Goal: Transaction & Acquisition: Purchase product/service

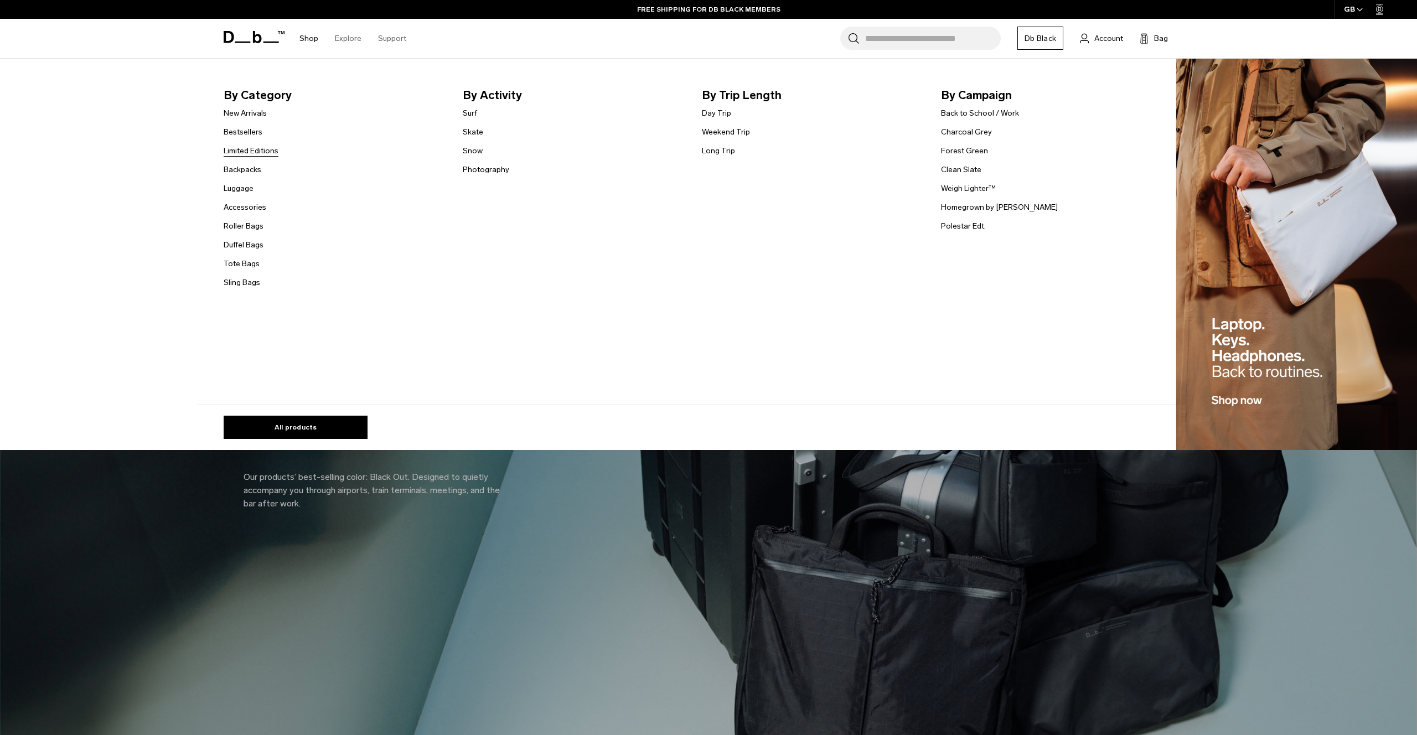
click at [260, 147] on link "Limited Editions" at bounding box center [251, 151] width 55 height 12
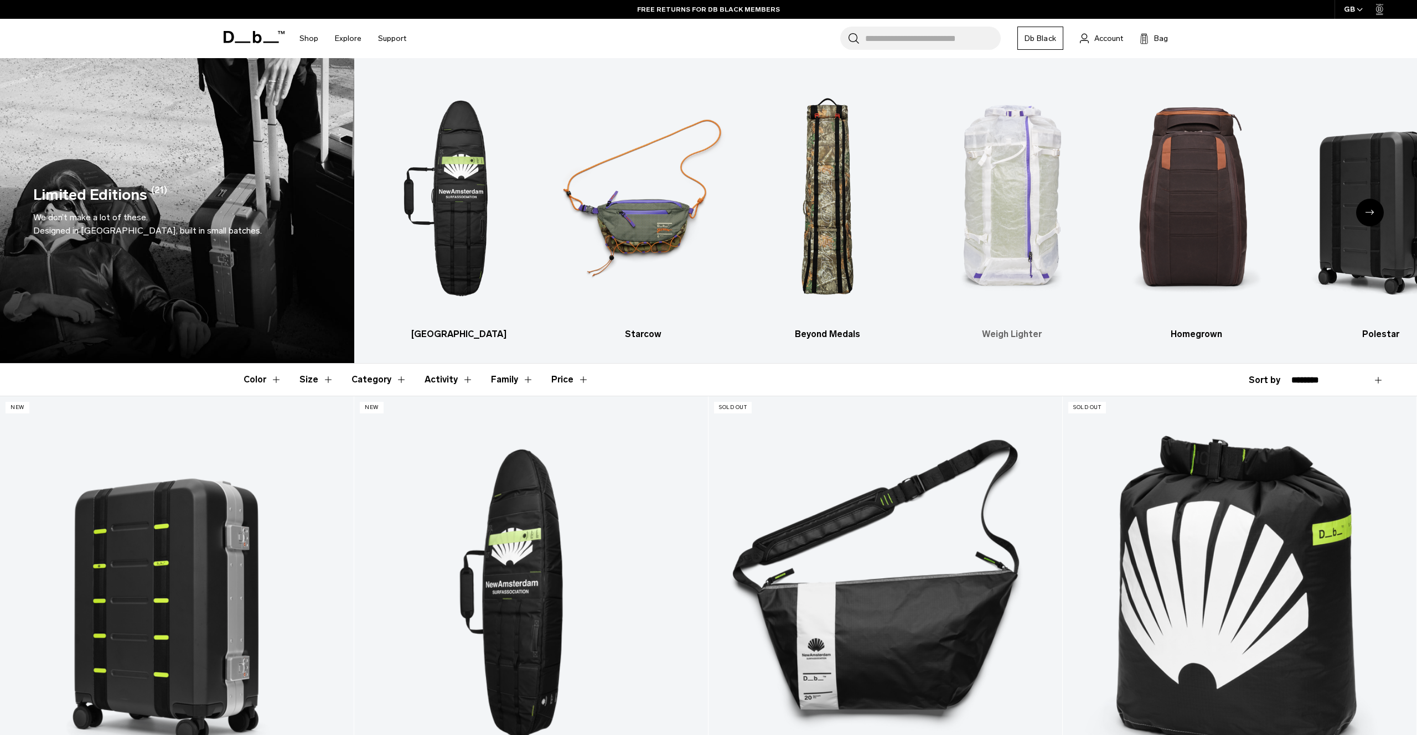
click at [1017, 211] on img "4 / 6" at bounding box center [1012, 198] width 165 height 247
click at [1367, 215] on div "Next slide" at bounding box center [1370, 213] width 28 height 28
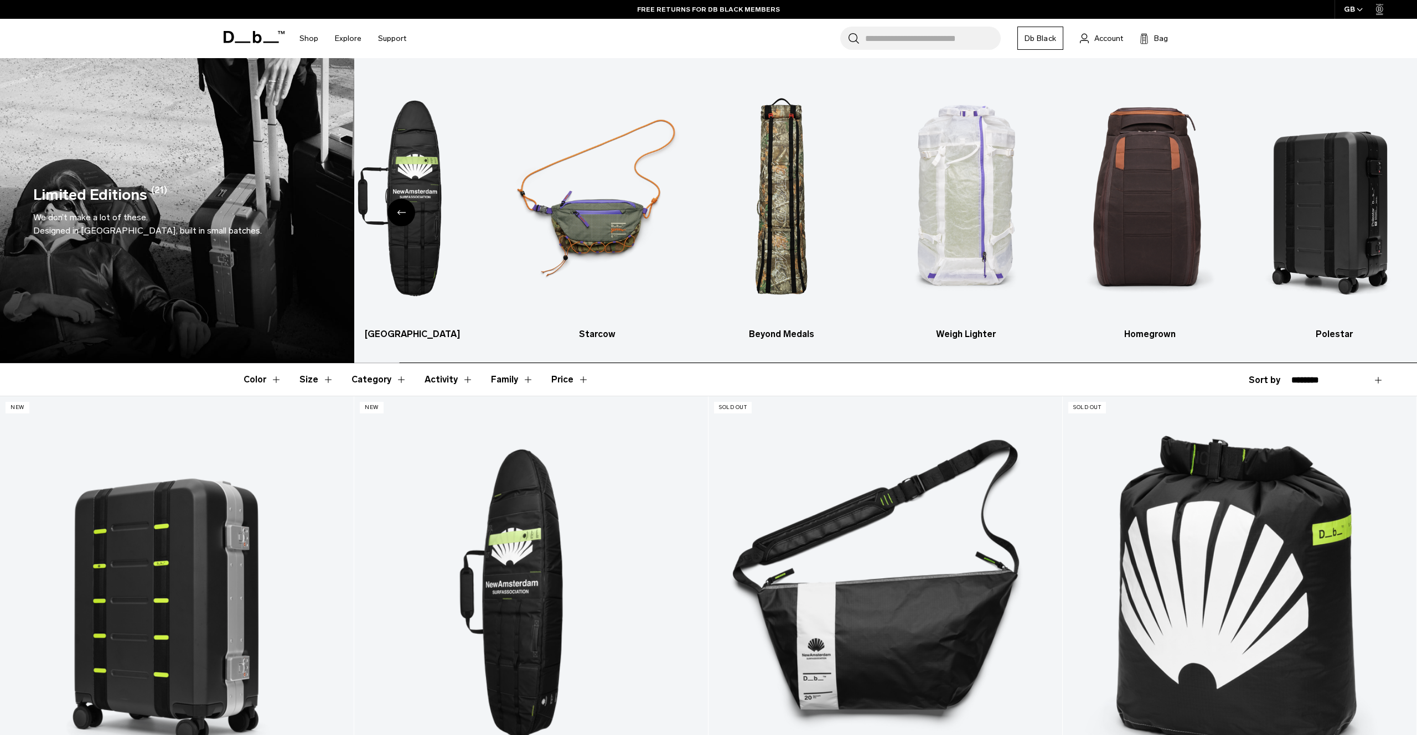
click at [1367, 215] on img "6 / 6" at bounding box center [1334, 198] width 165 height 247
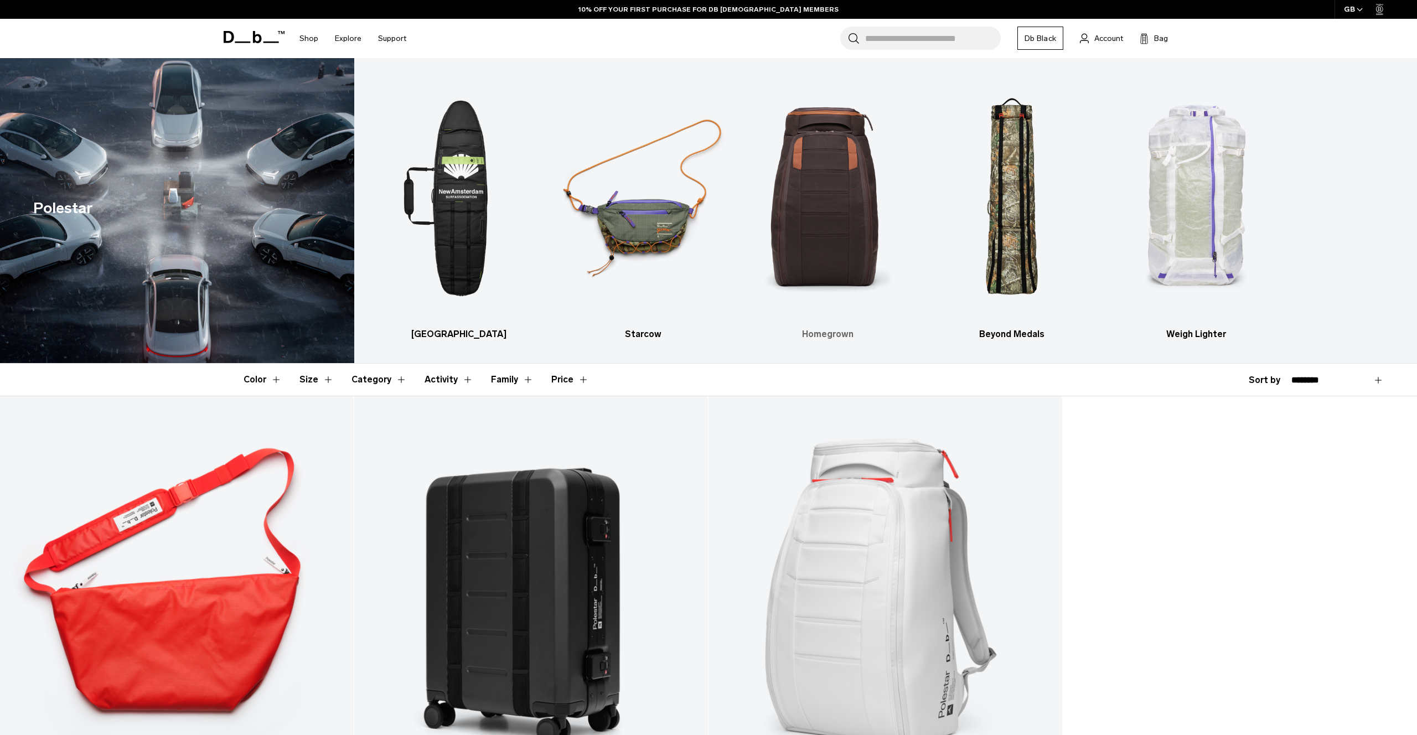
click at [840, 202] on img "3 / 5" at bounding box center [827, 198] width 165 height 247
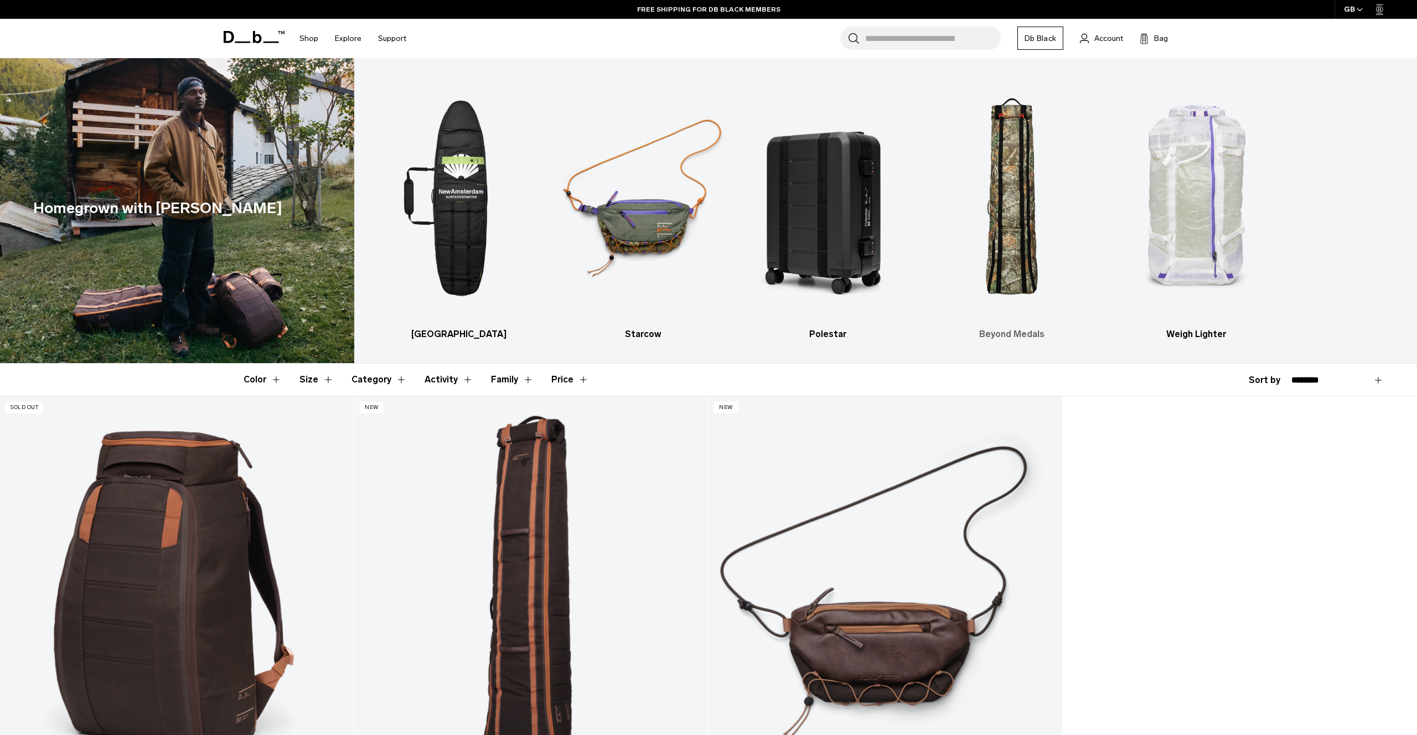
click at [1030, 231] on img "4 / 5" at bounding box center [1012, 198] width 165 height 247
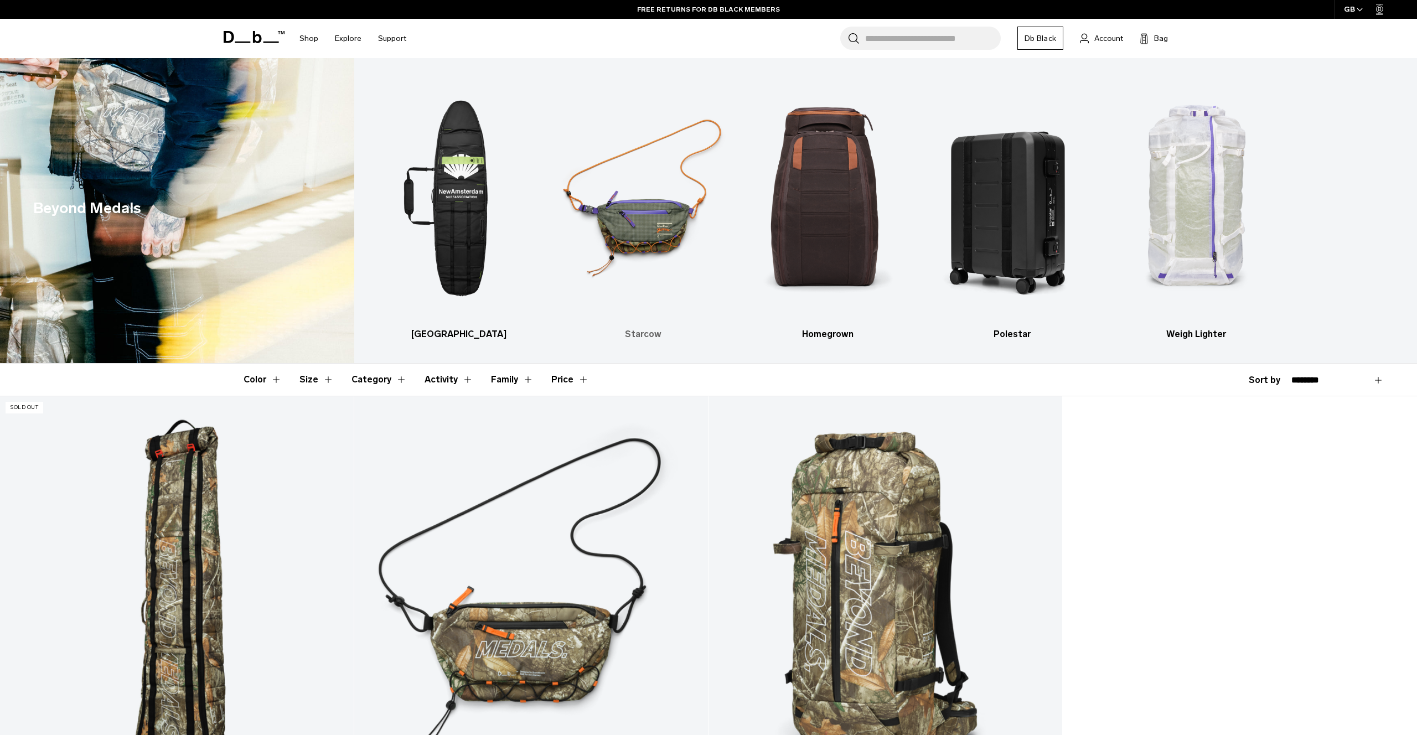
click at [623, 208] on img "2 / 5" at bounding box center [643, 198] width 165 height 247
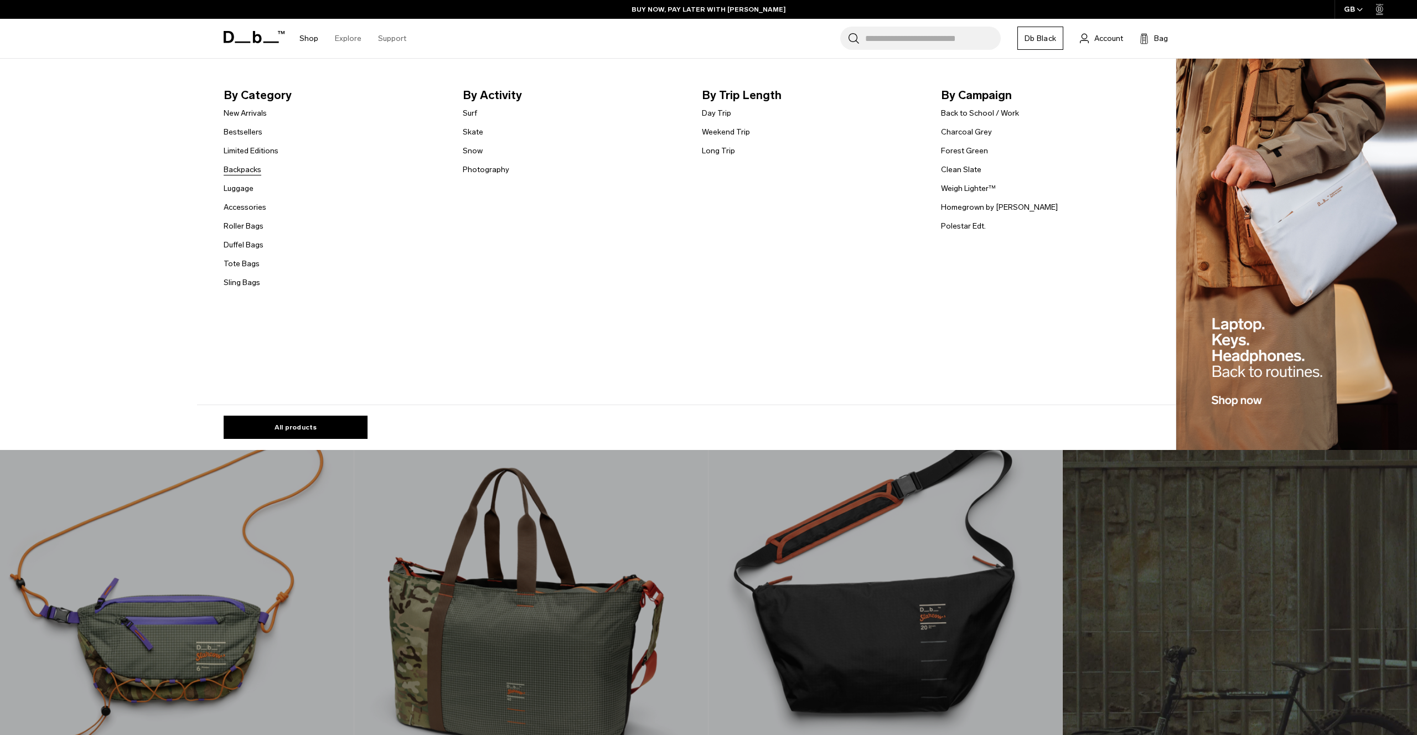
click at [247, 172] on link "Backpacks" at bounding box center [243, 170] width 38 height 12
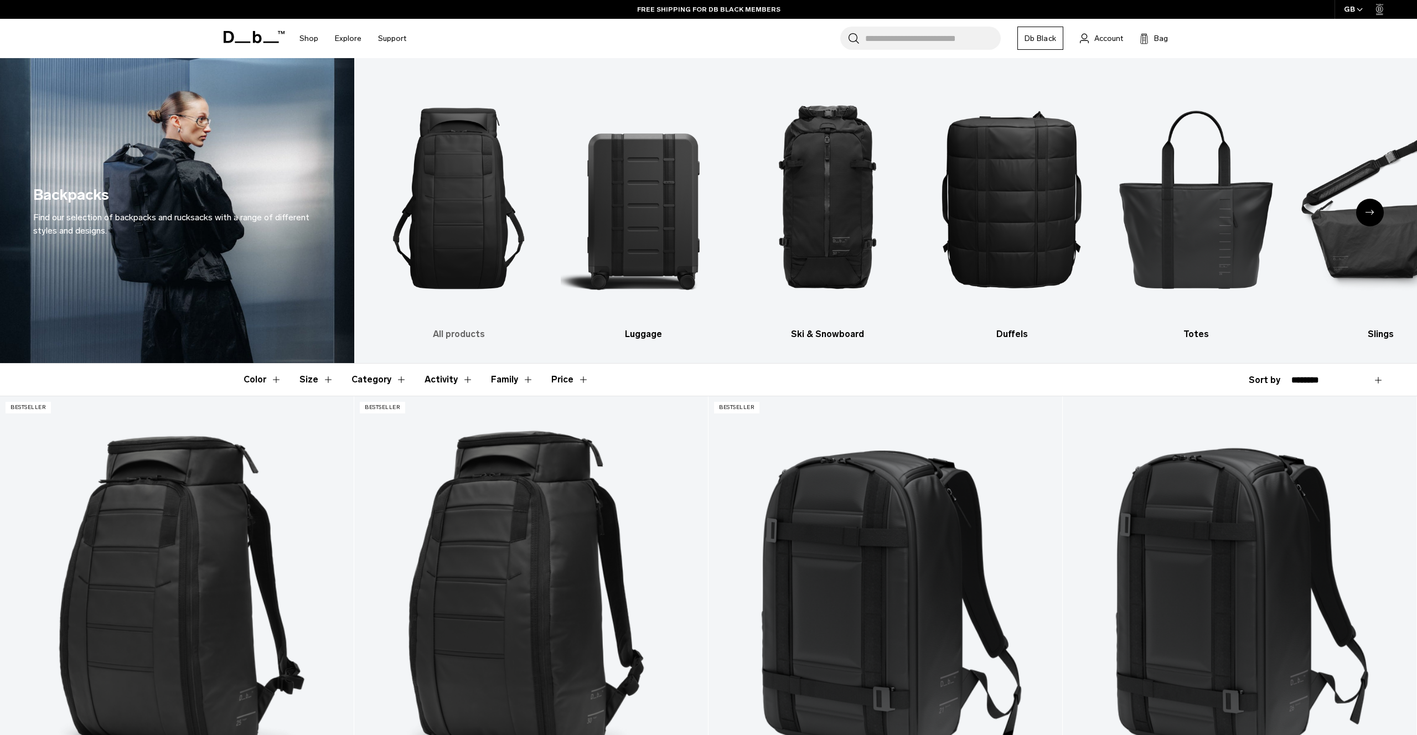
click at [443, 197] on img "1 / 10" at bounding box center [458, 198] width 165 height 247
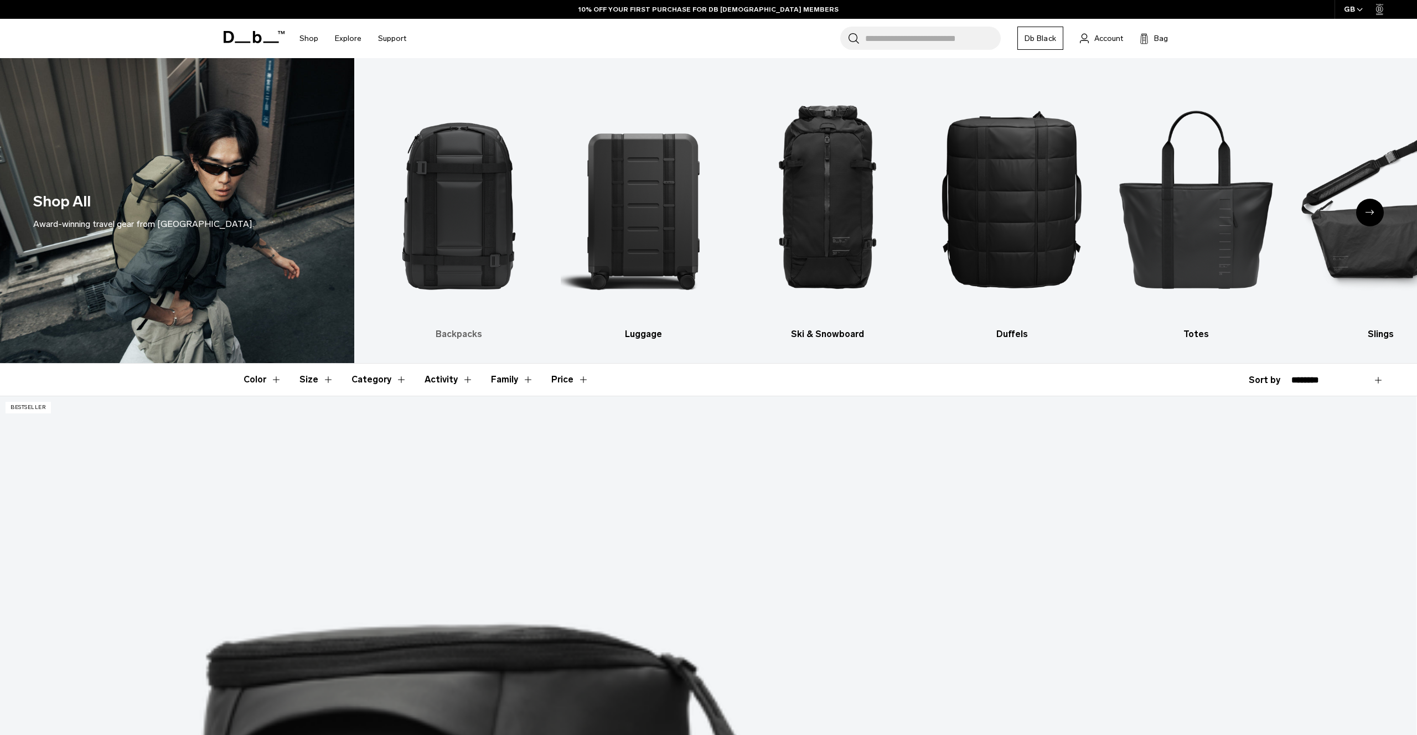
click at [441, 237] on img "1 / 10" at bounding box center [458, 198] width 165 height 247
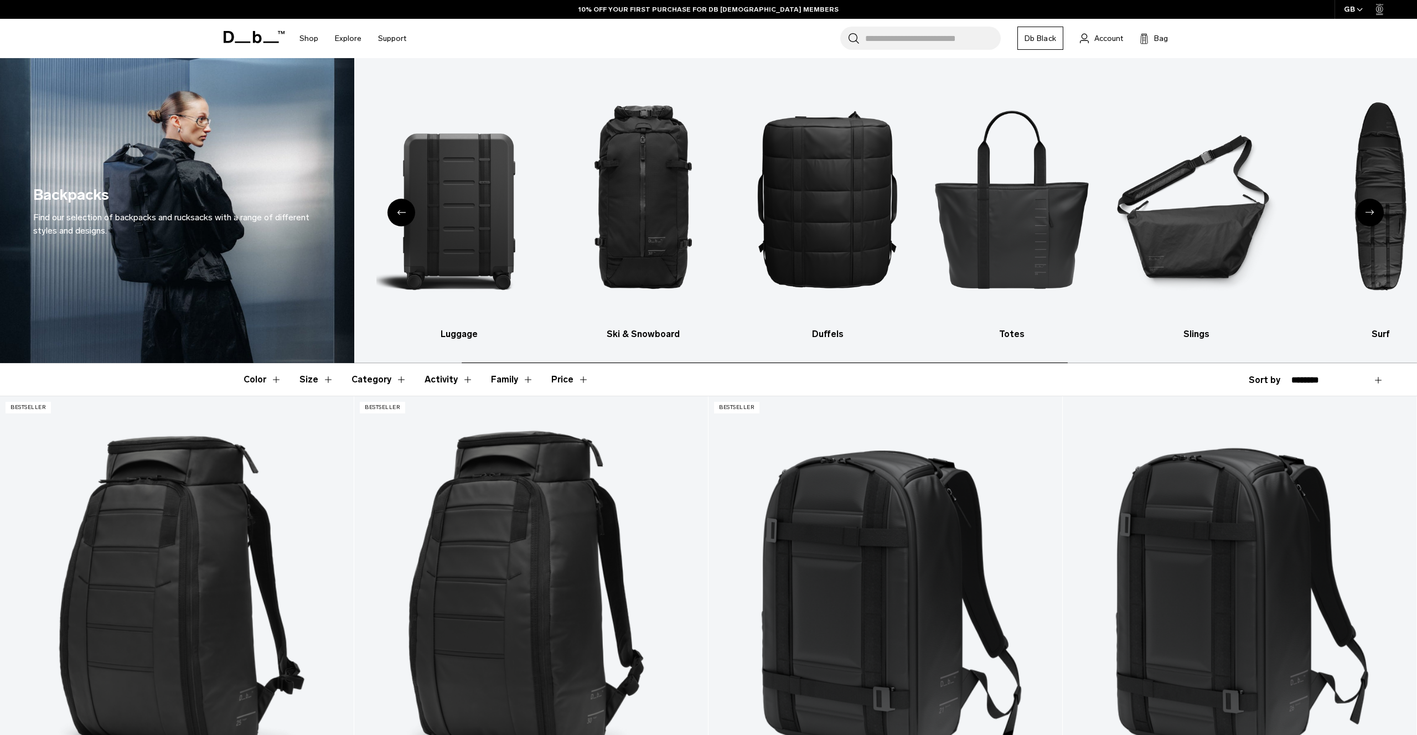
click at [441, 237] on img "2 / 10" at bounding box center [458, 198] width 165 height 247
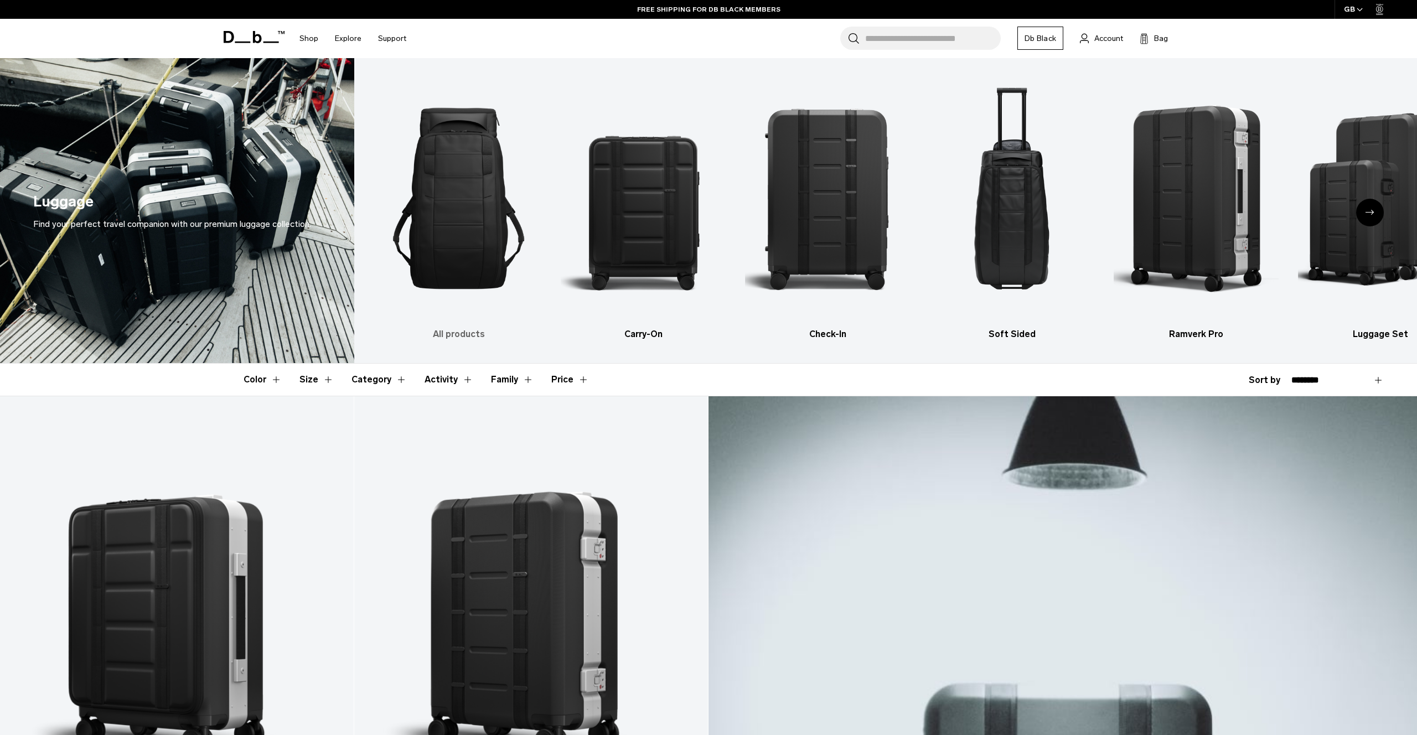
click at [477, 238] on img "1 / 6" at bounding box center [458, 198] width 165 height 247
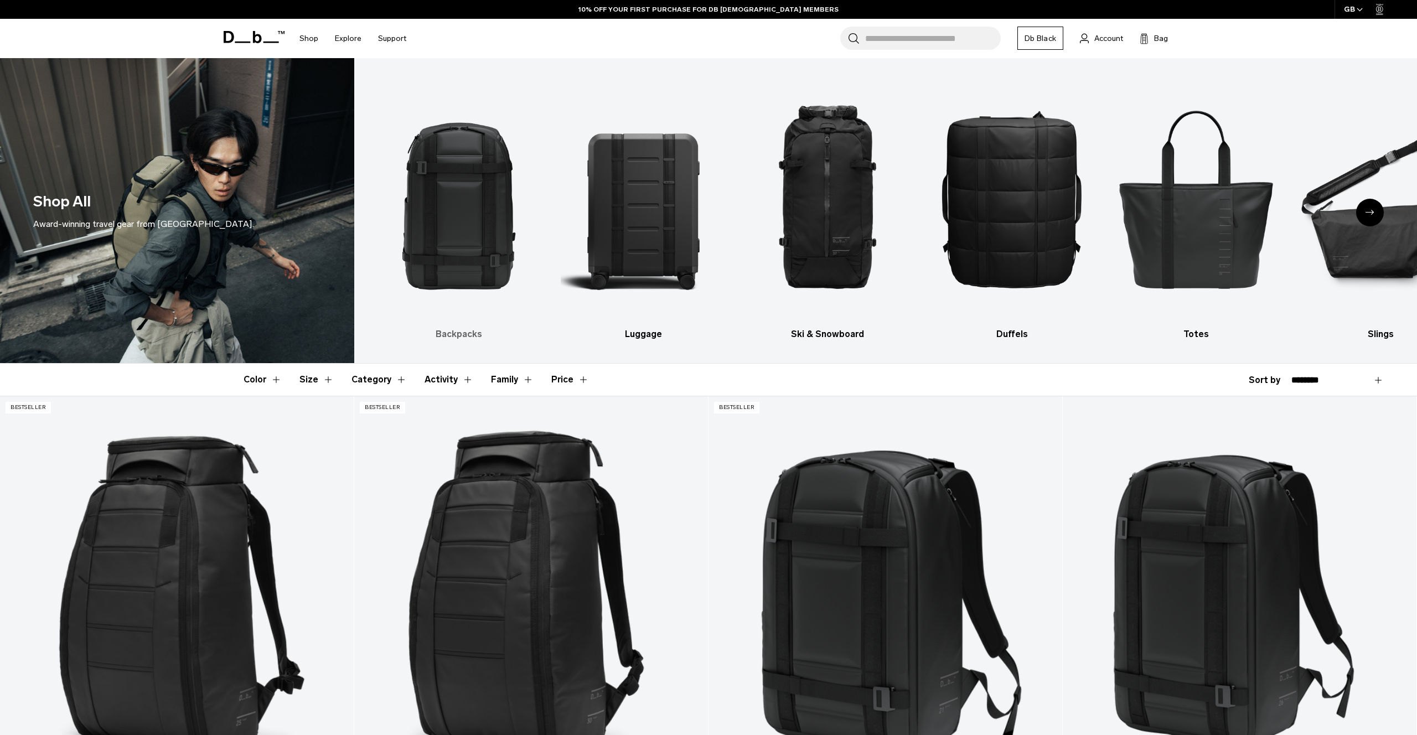
click at [457, 223] on img "1 / 10" at bounding box center [458, 198] width 165 height 247
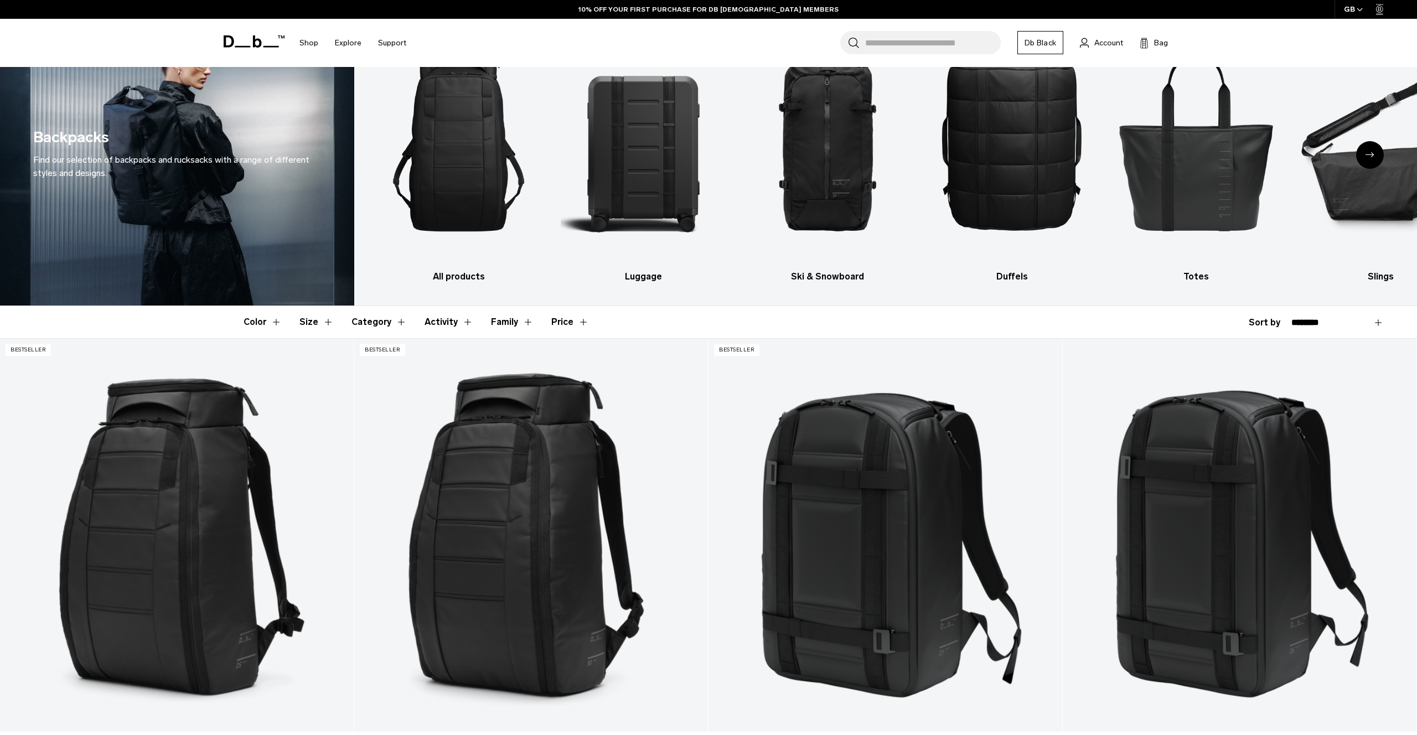
scroll to position [87, 0]
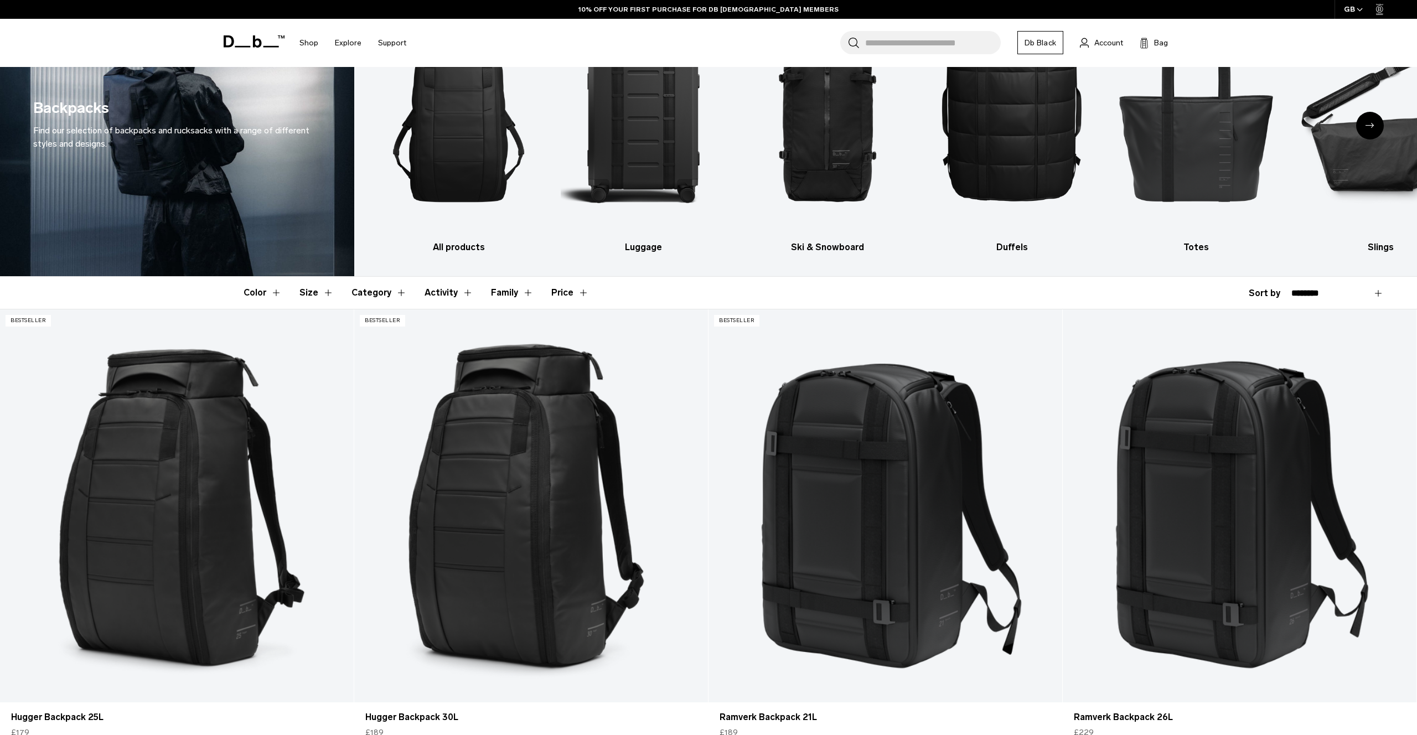
click at [321, 295] on button "Size" at bounding box center [317, 293] width 34 height 32
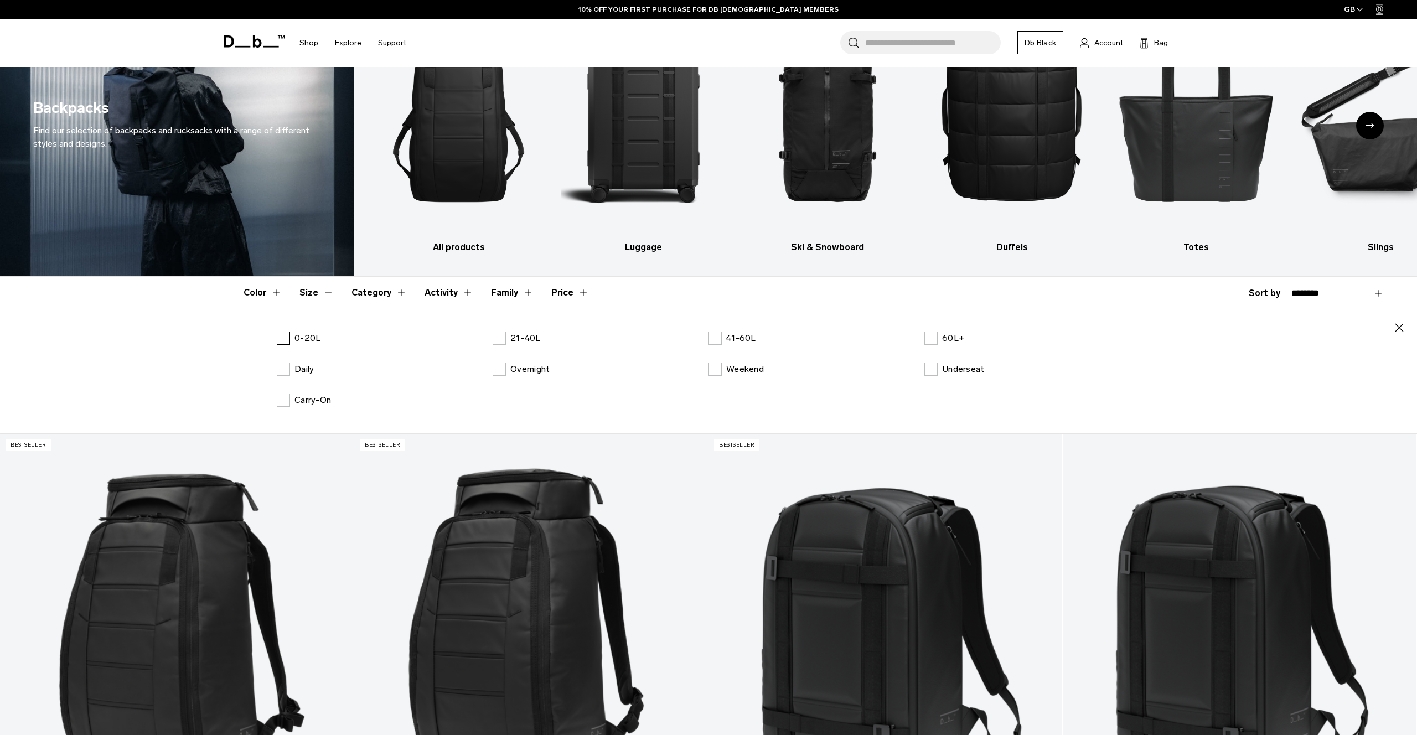
click at [288, 338] on label "0-20L" at bounding box center [299, 338] width 44 height 13
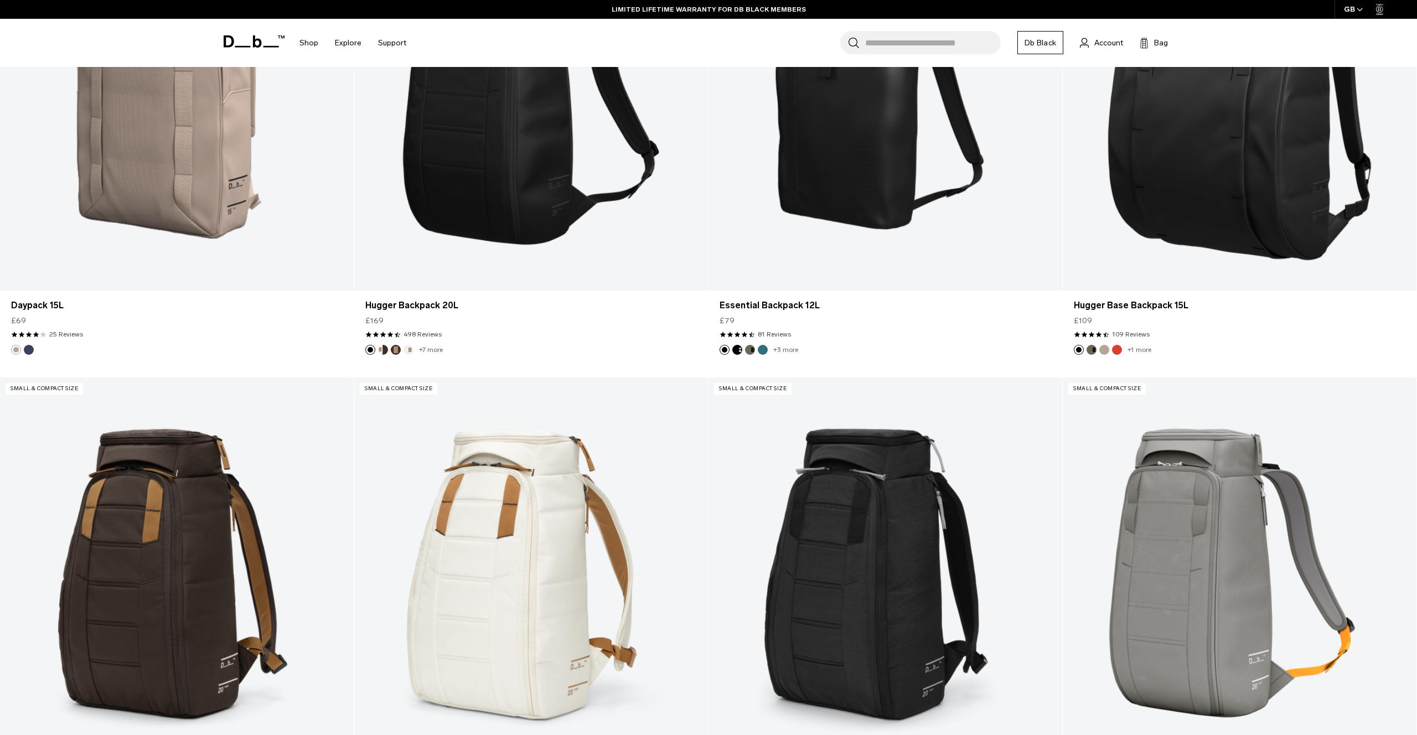
scroll to position [2761, 0]
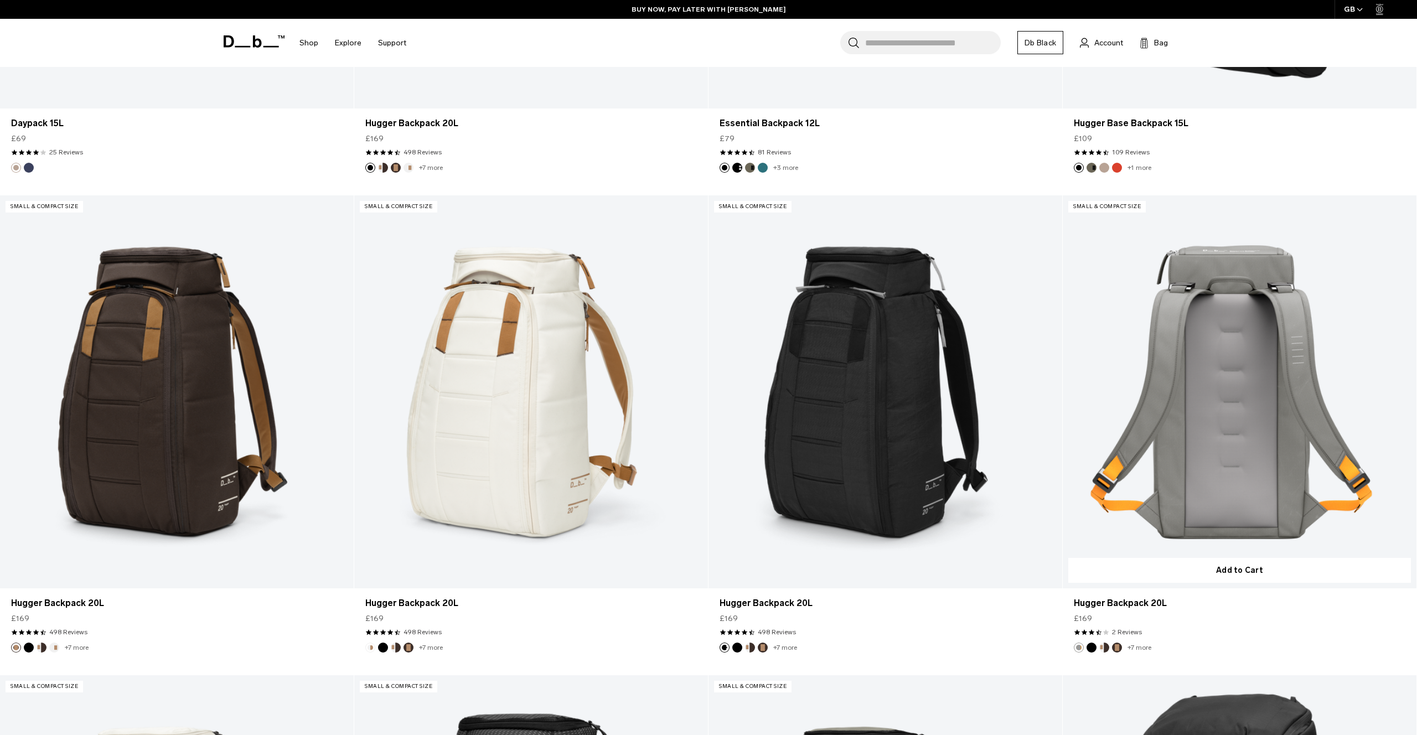
click at [1217, 380] on link "Hugger Backpack 20L" at bounding box center [1240, 391] width 354 height 393
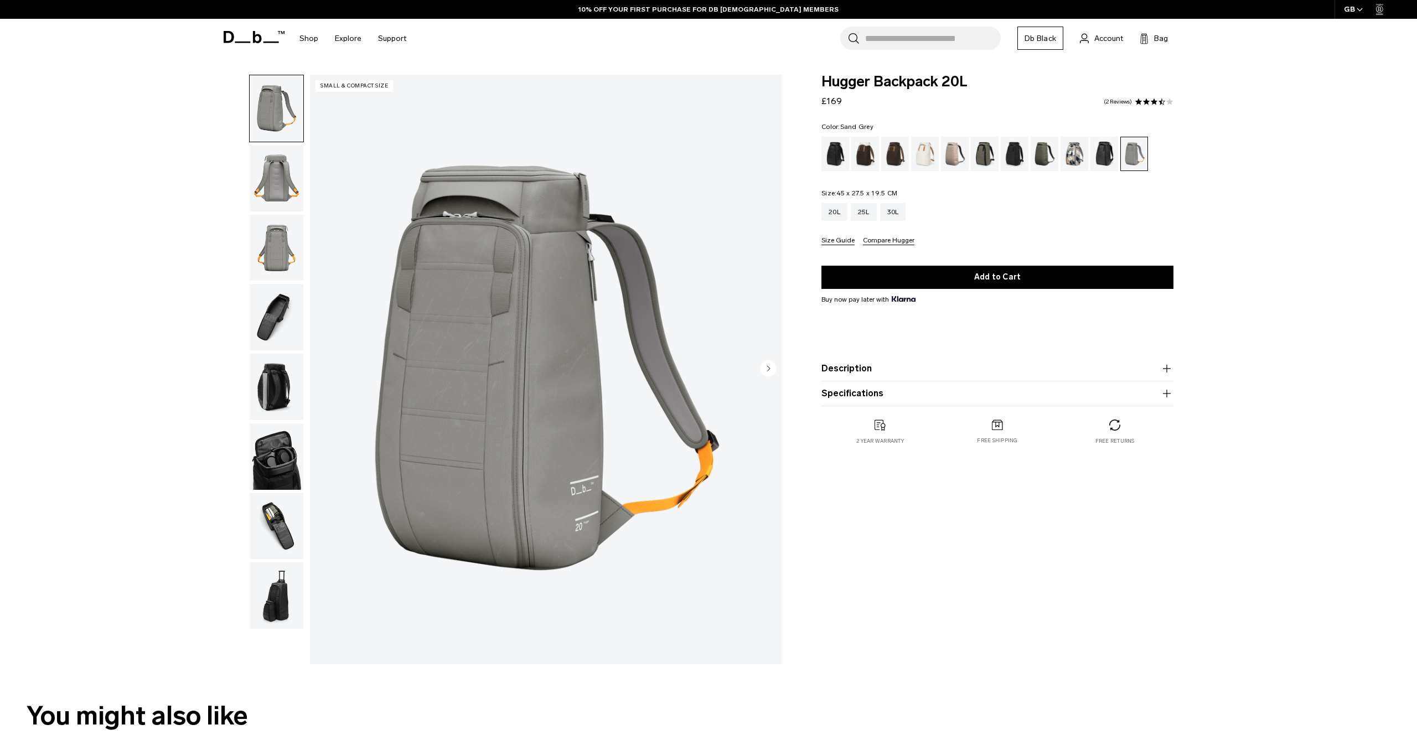
click at [280, 177] on img "button" at bounding box center [277, 178] width 54 height 66
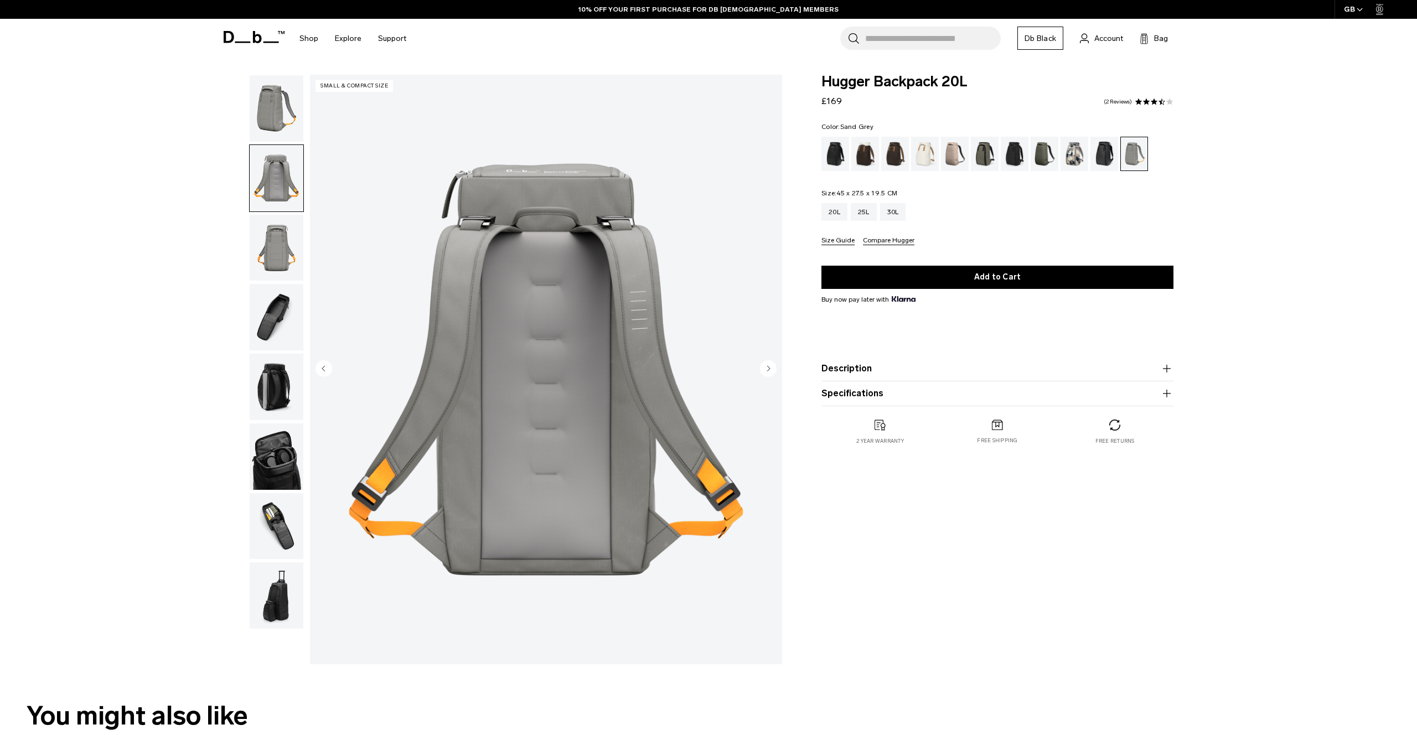
click at [285, 248] on img "button" at bounding box center [277, 248] width 54 height 66
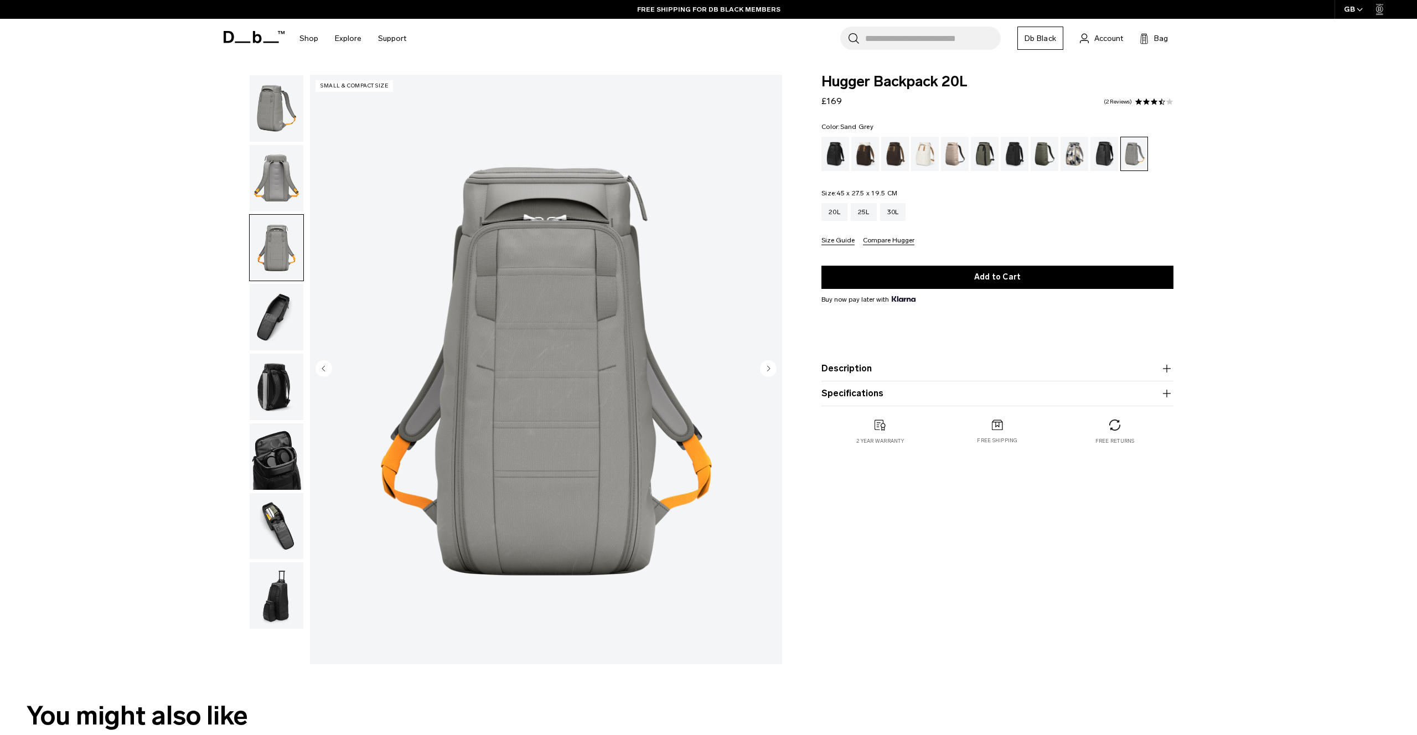
click at [282, 304] on img "button" at bounding box center [277, 317] width 54 height 66
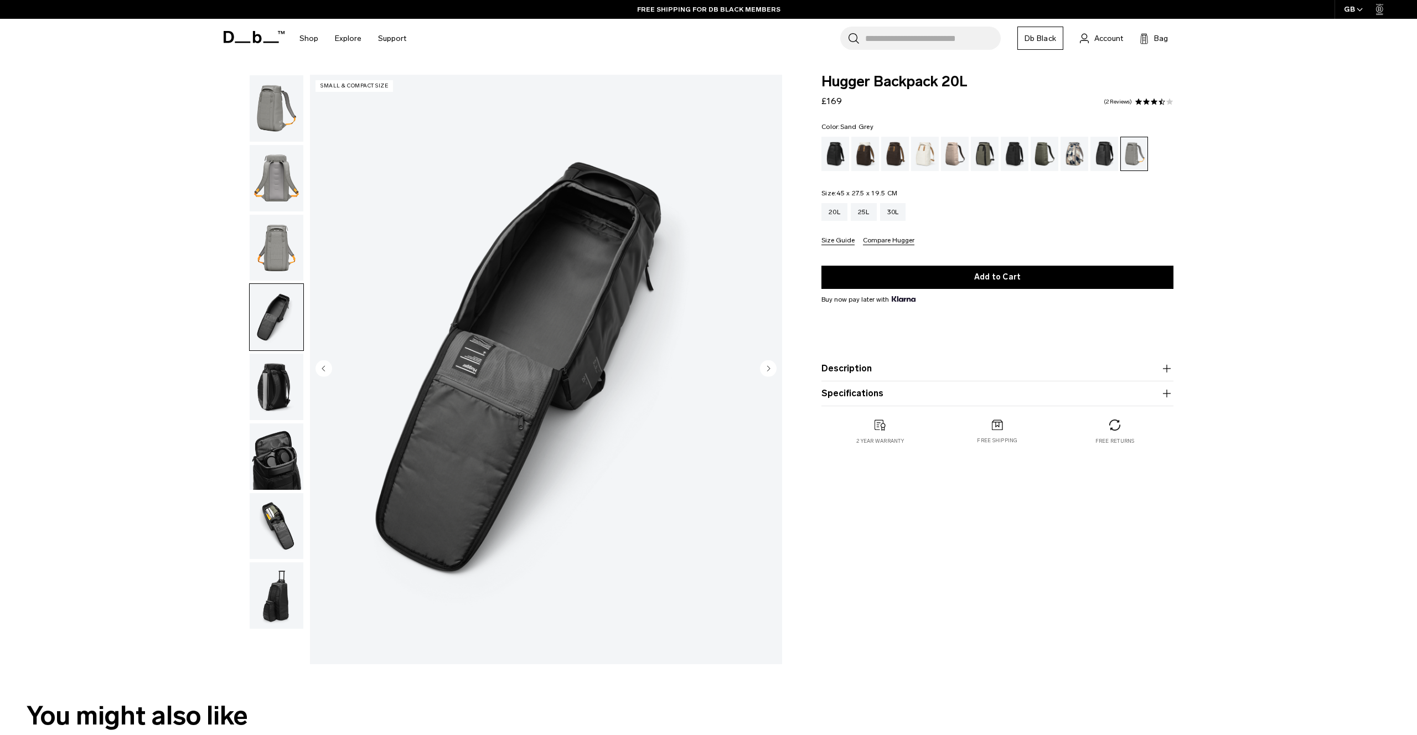
click at [281, 366] on img "button" at bounding box center [277, 387] width 54 height 66
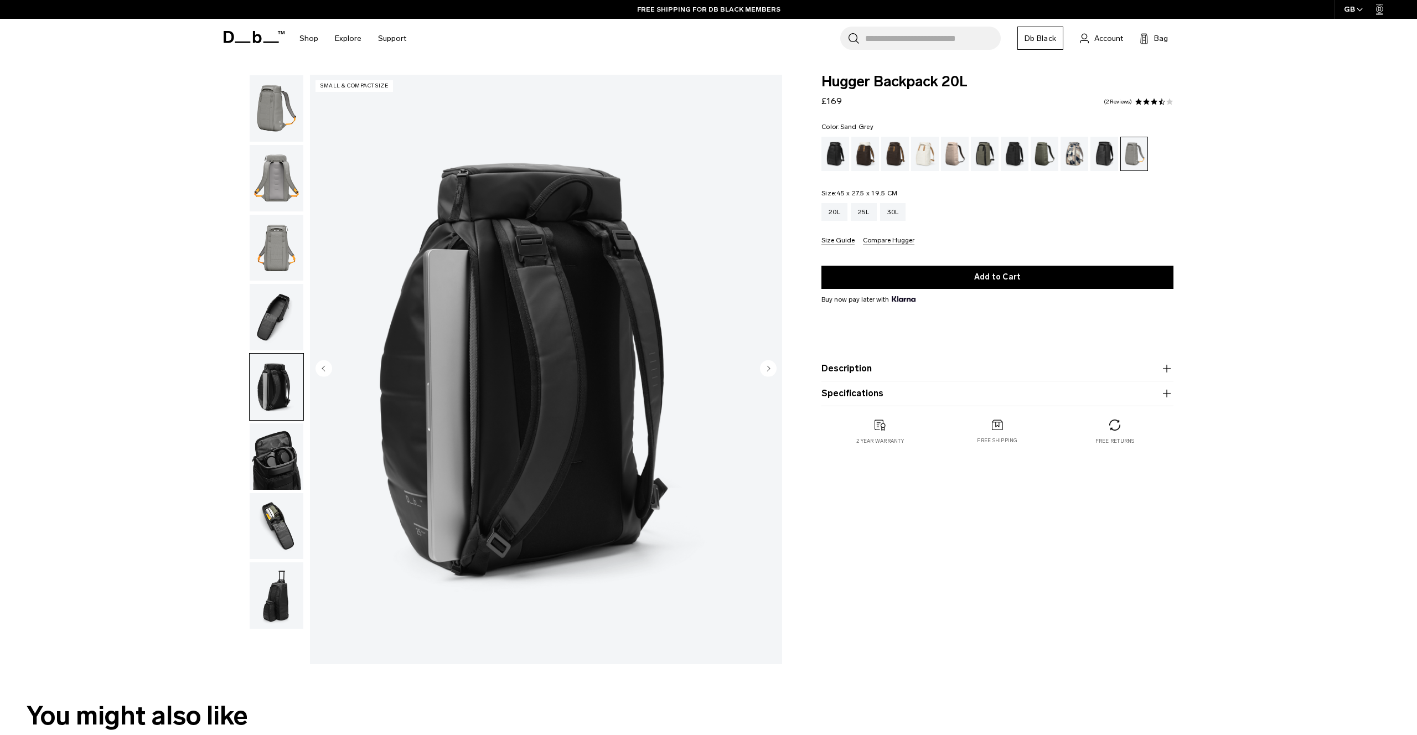
click at [286, 446] on img "button" at bounding box center [277, 457] width 54 height 66
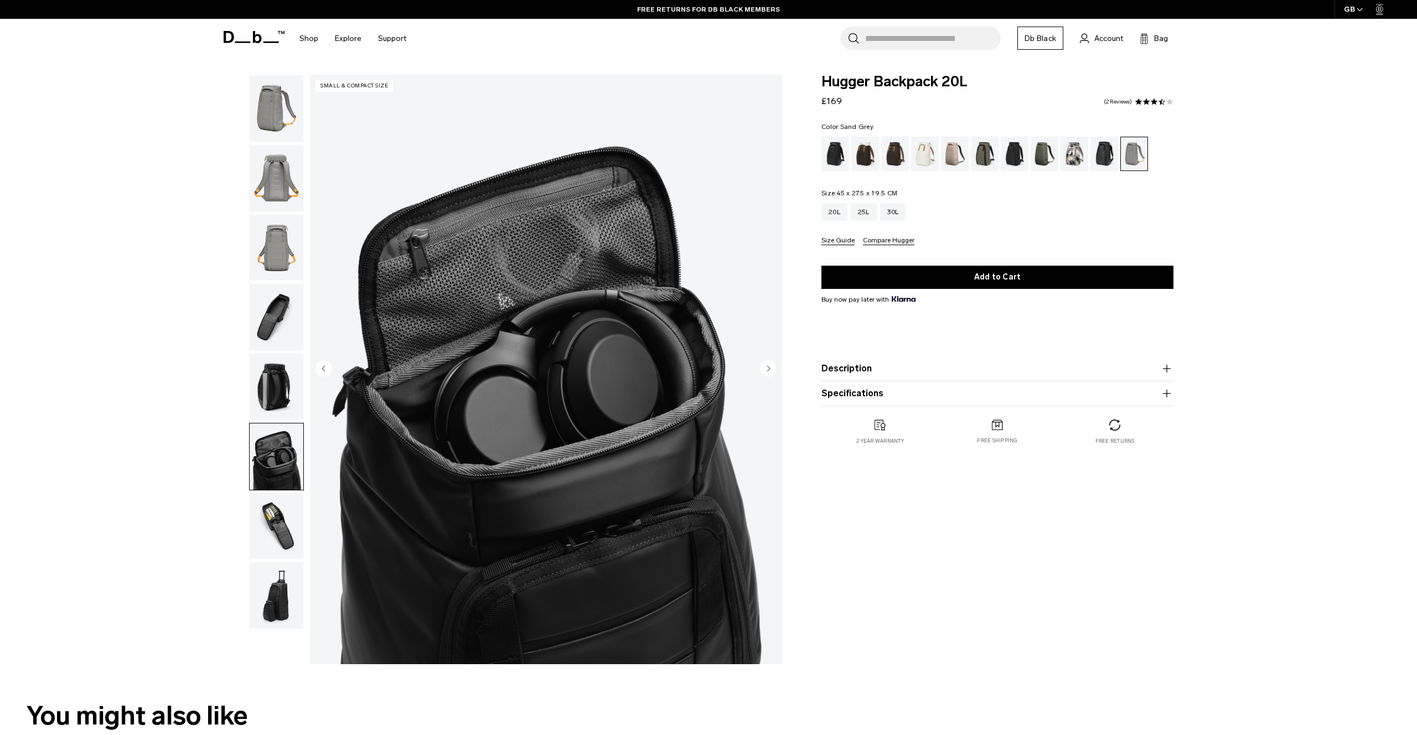
click at [277, 513] on img "button" at bounding box center [277, 526] width 54 height 66
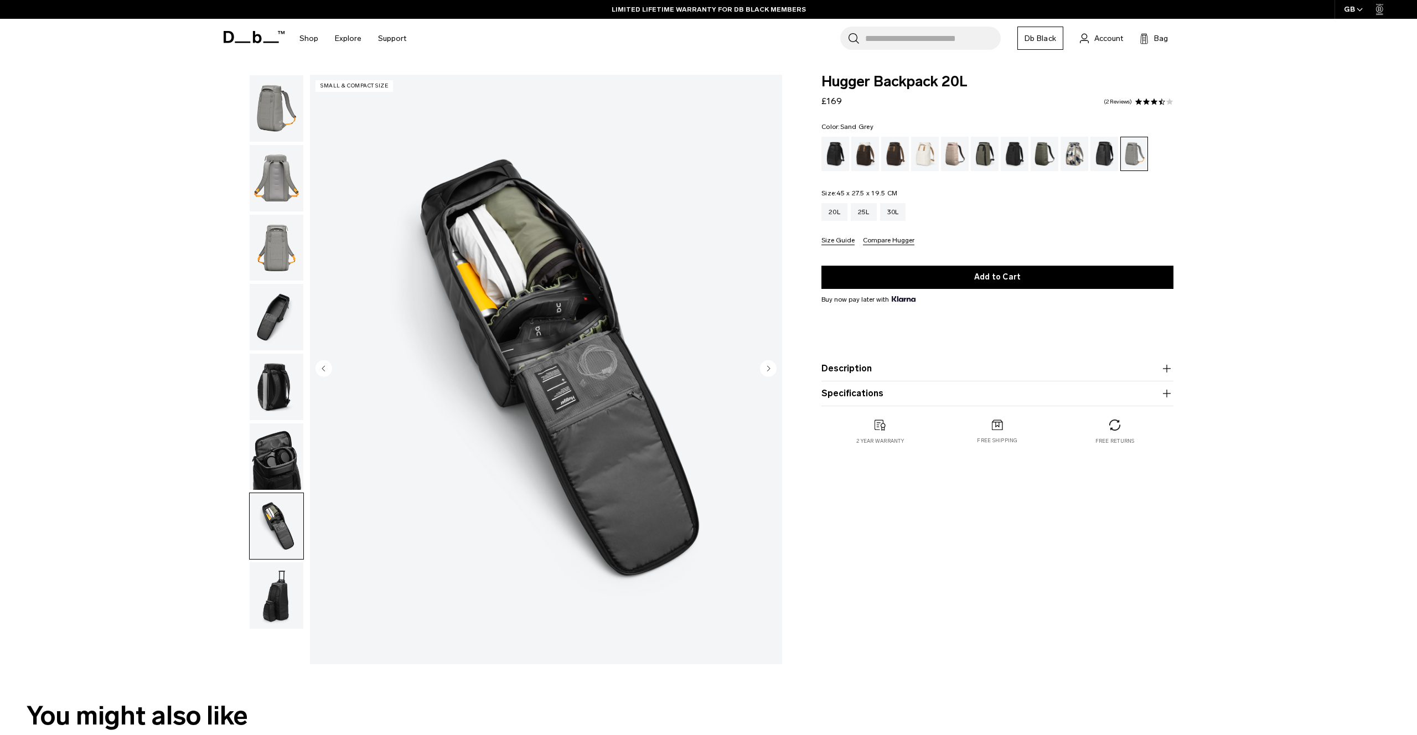
click at [283, 583] on img "button" at bounding box center [277, 595] width 54 height 66
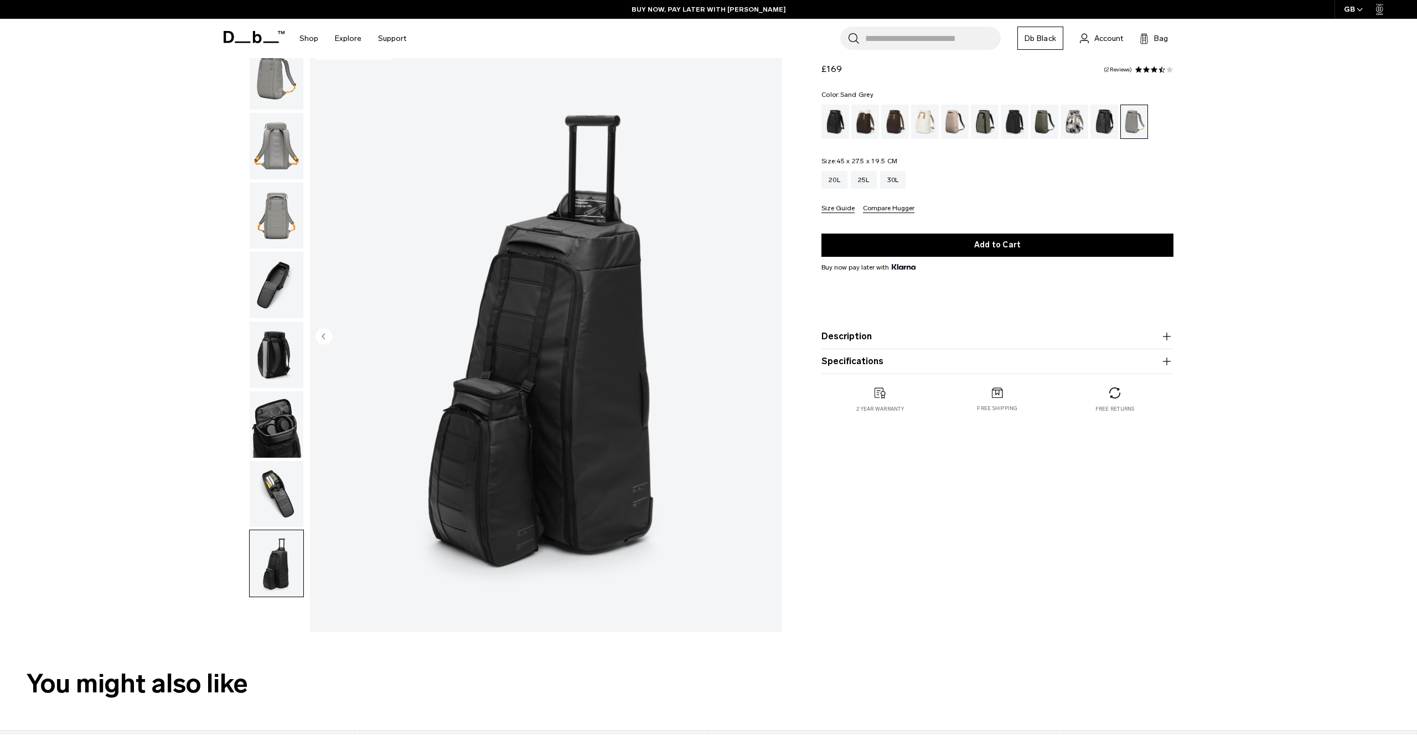
scroll to position [30, 0]
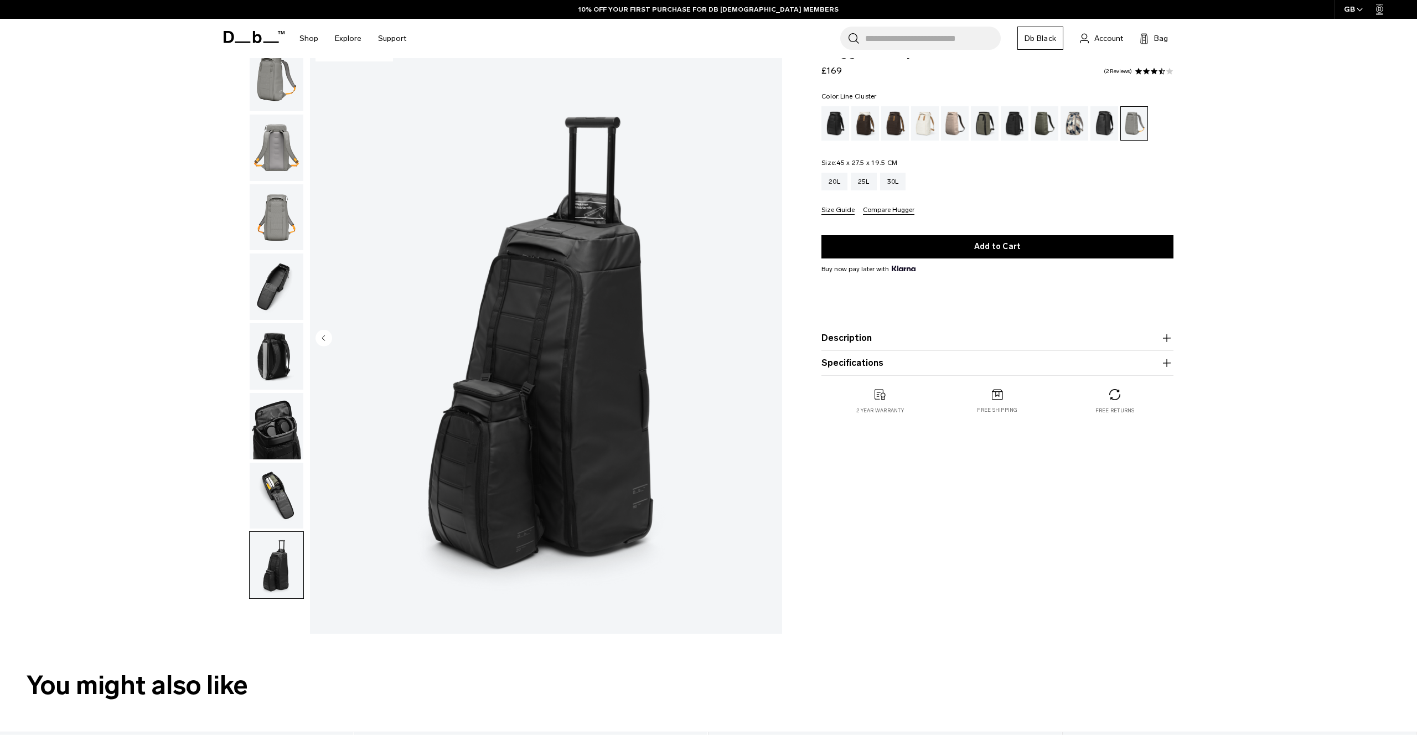
click at [1078, 121] on div "Line Cluster" at bounding box center [1075, 123] width 28 height 34
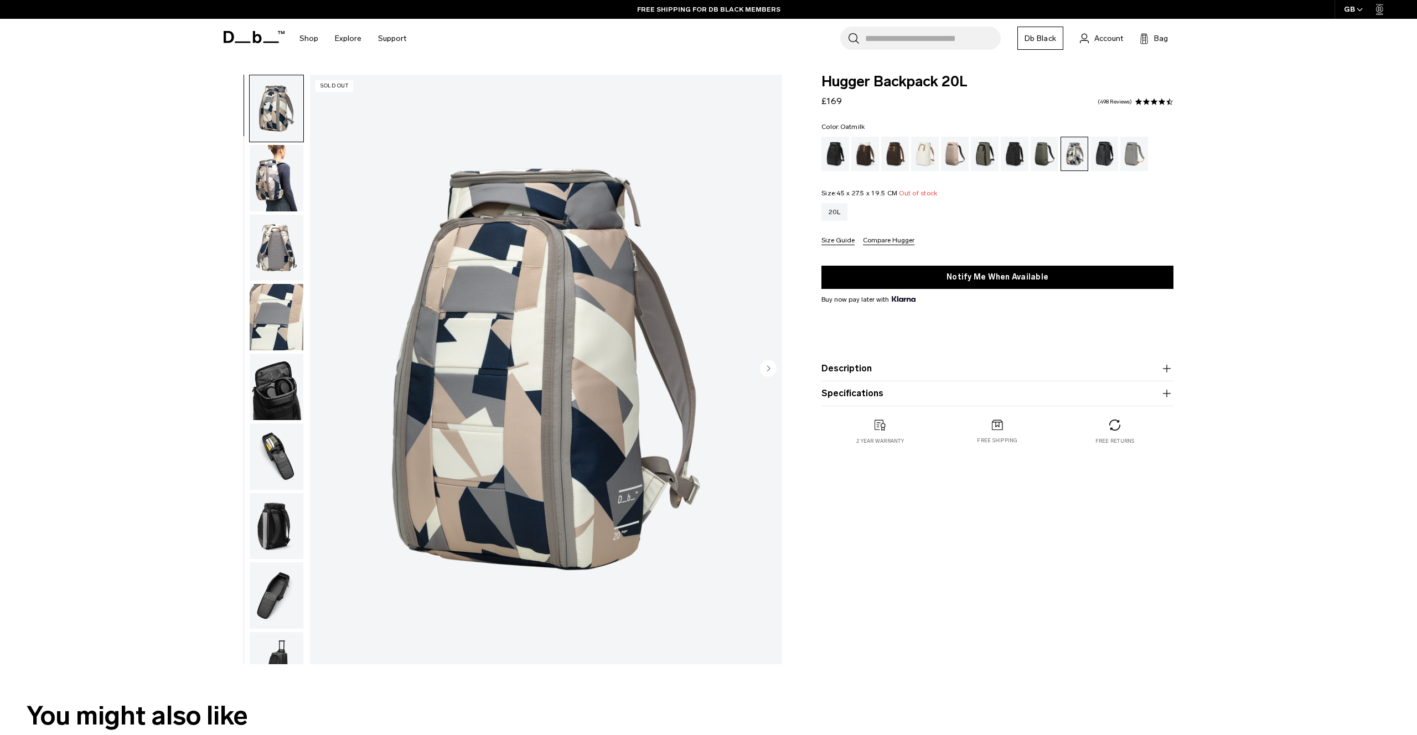
click at [930, 158] on div "Oatmilk" at bounding box center [925, 154] width 28 height 34
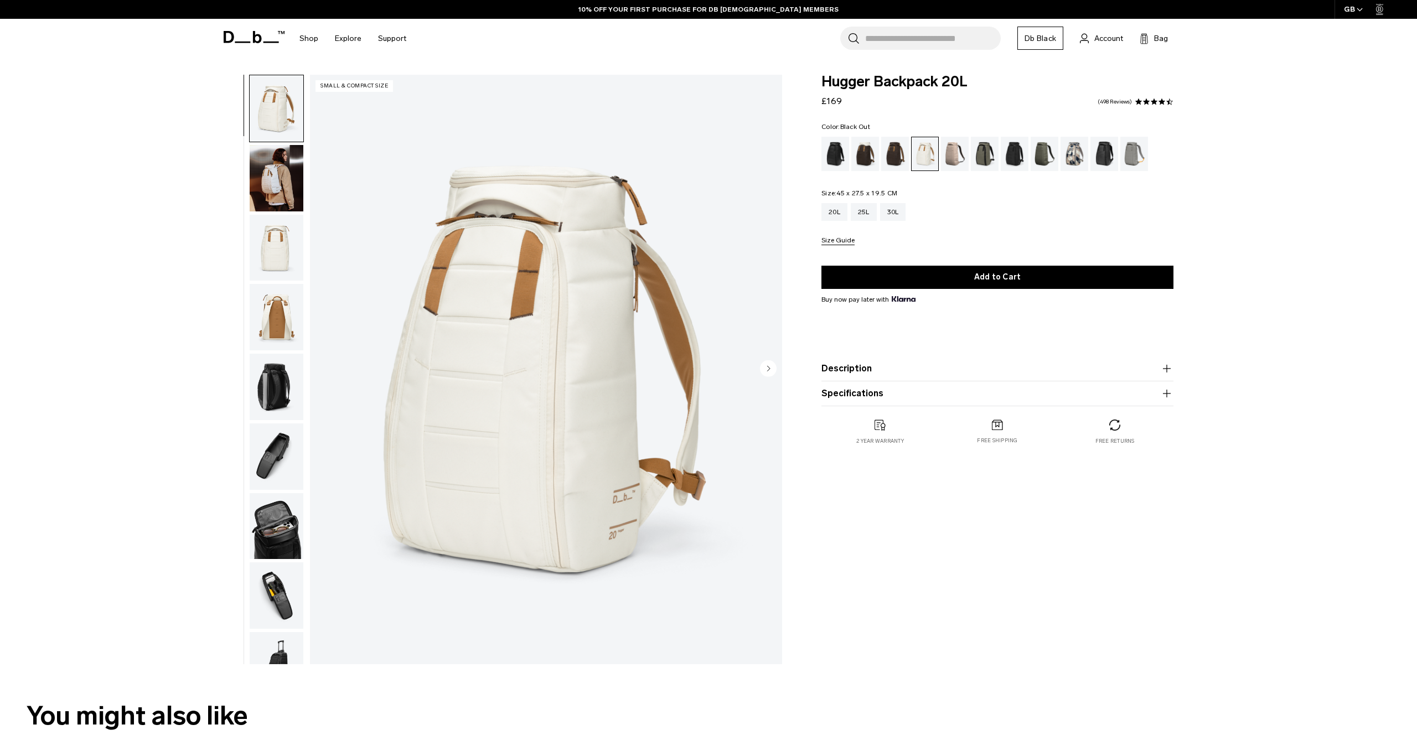
click at [838, 158] on div "Black Out" at bounding box center [836, 154] width 28 height 34
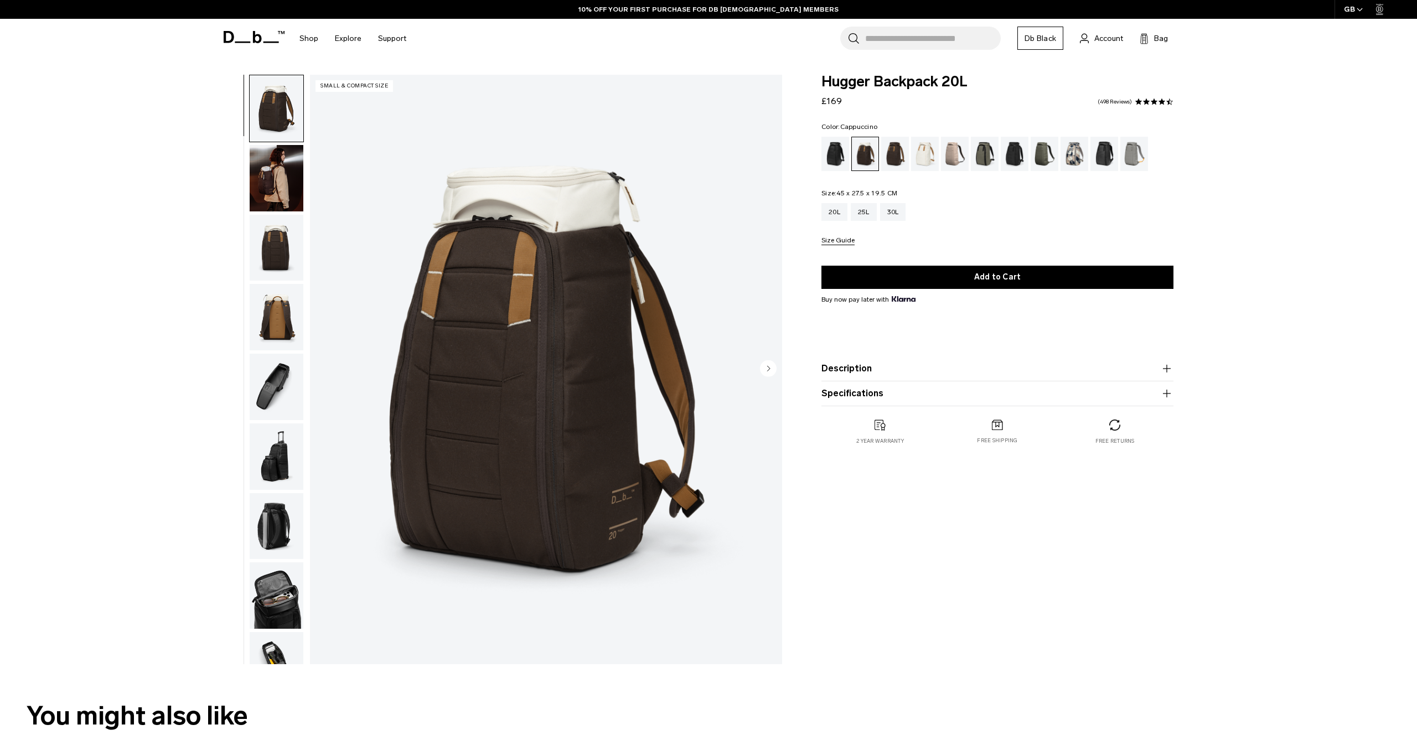
click at [895, 151] on div "Espresso" at bounding box center [895, 154] width 28 height 34
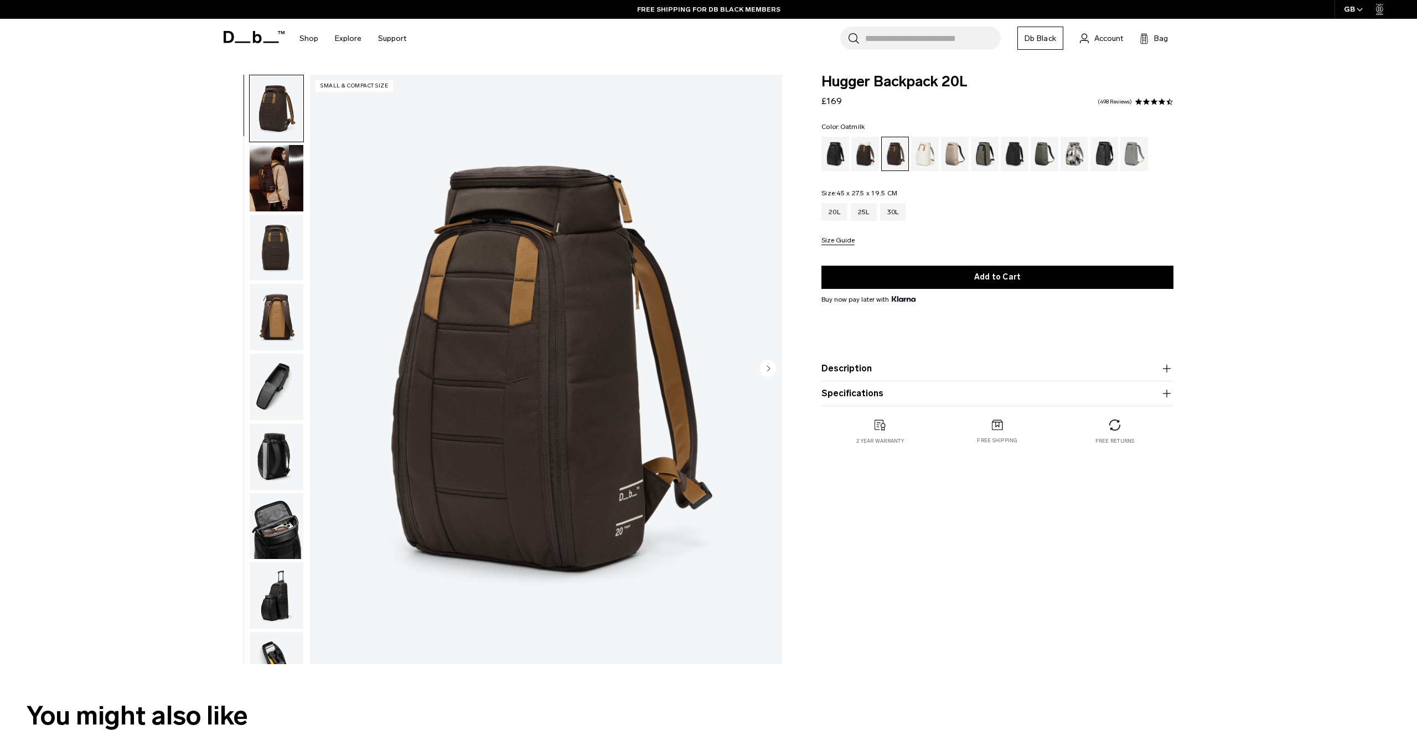
click at [931, 158] on div "Oatmilk" at bounding box center [925, 154] width 28 height 34
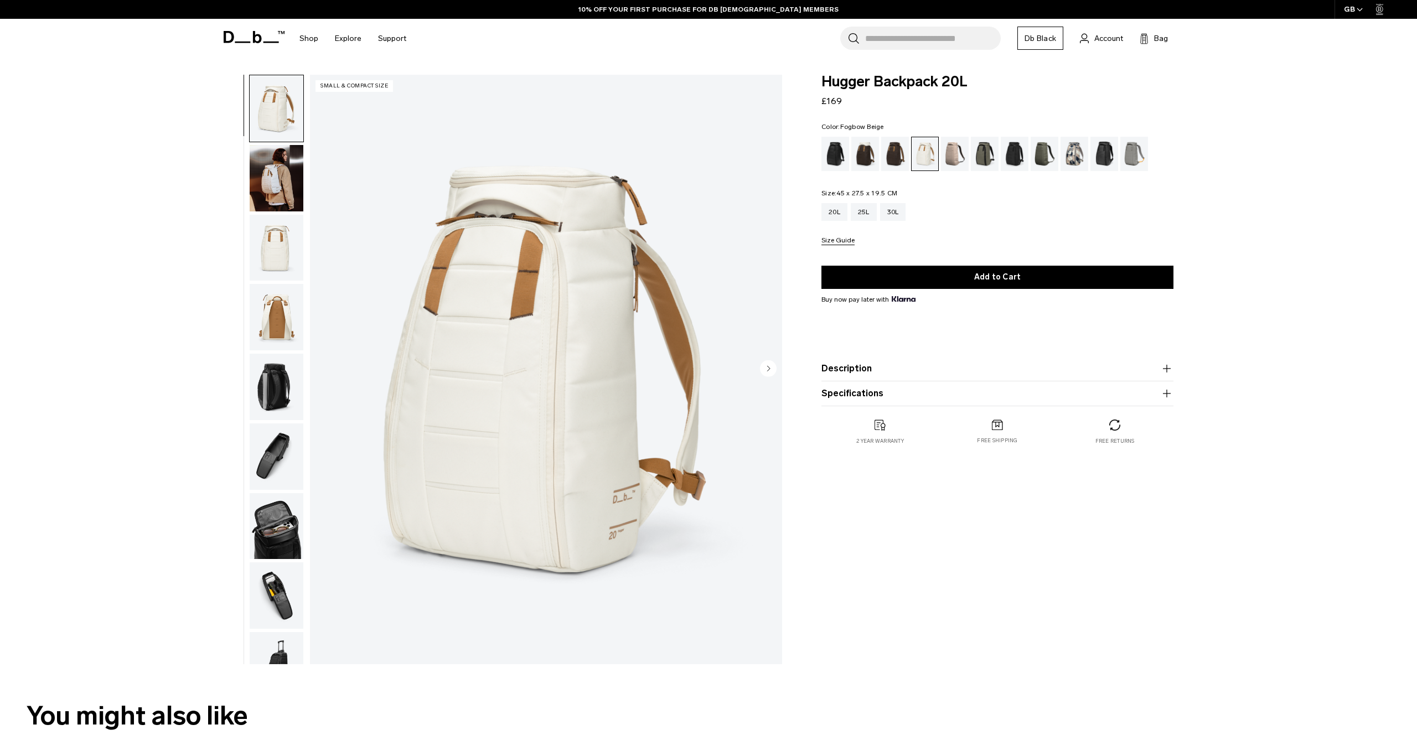
click at [955, 148] on div "Fogbow Beige" at bounding box center [955, 154] width 28 height 34
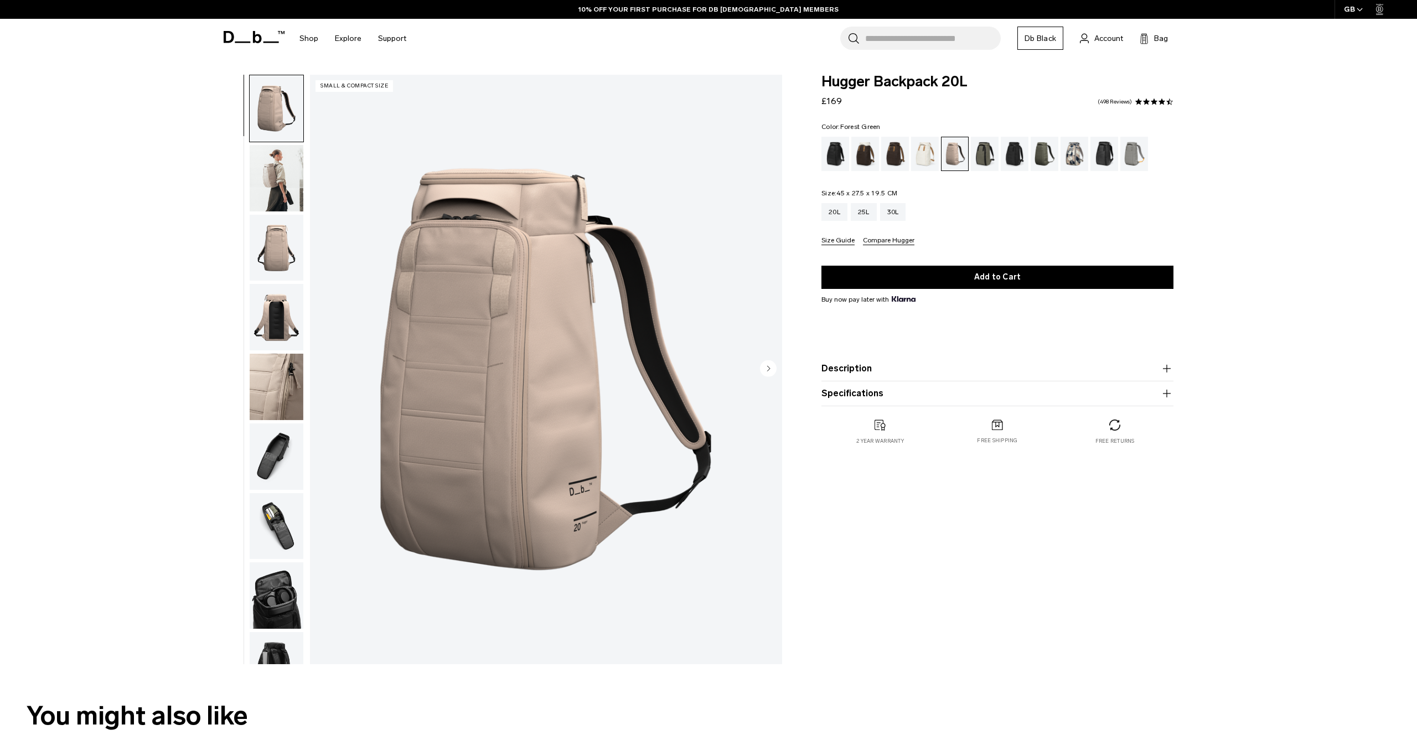
click at [983, 157] on div "Forest Green" at bounding box center [985, 154] width 28 height 34
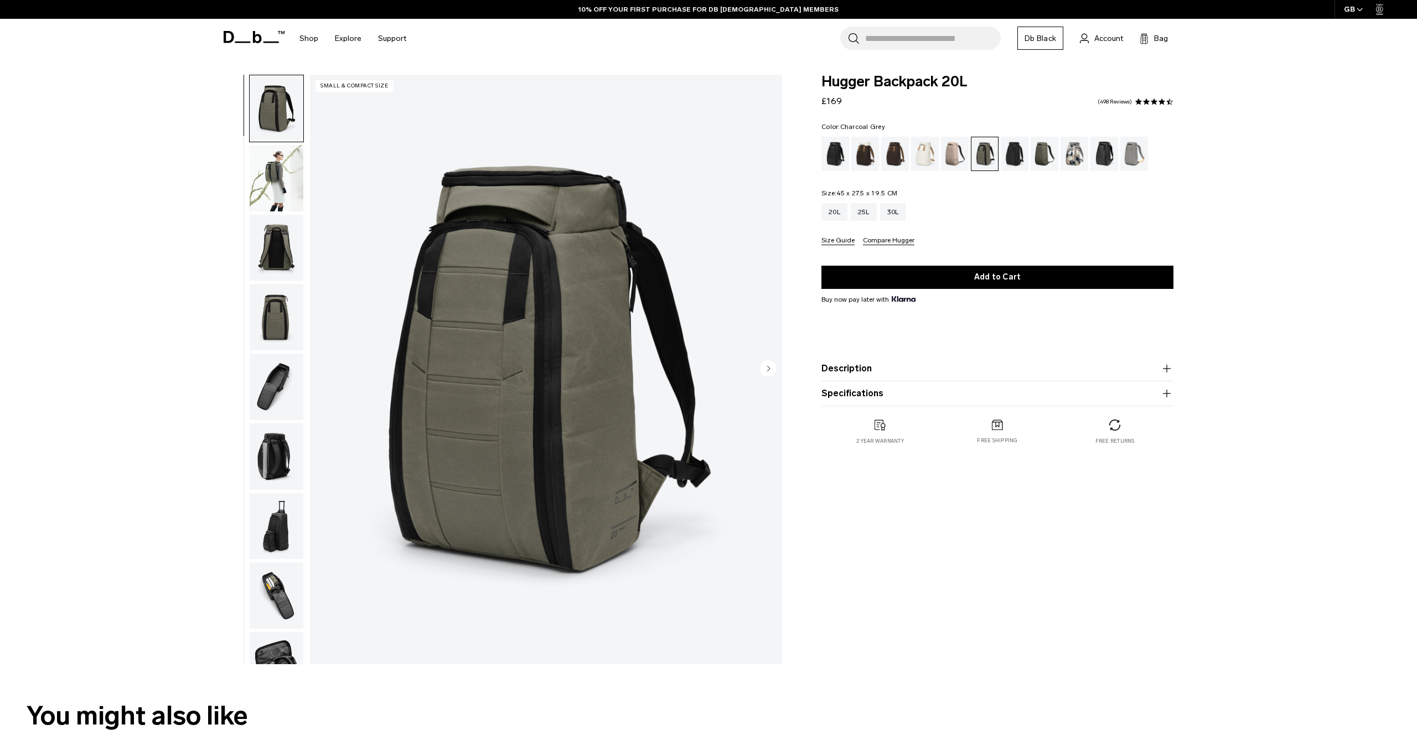
click at [1009, 152] on div "Charcoal Grey" at bounding box center [1015, 154] width 28 height 34
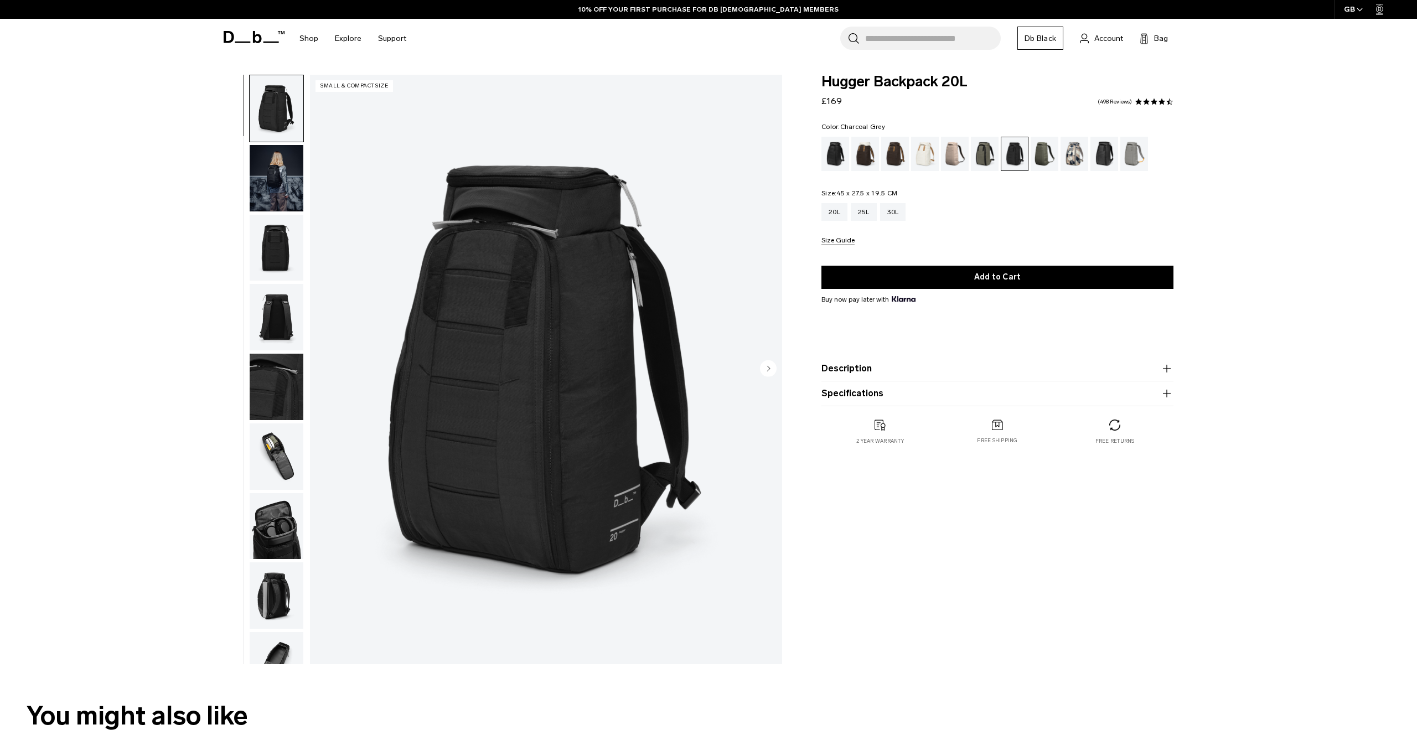
click at [273, 181] on img "button" at bounding box center [277, 178] width 54 height 66
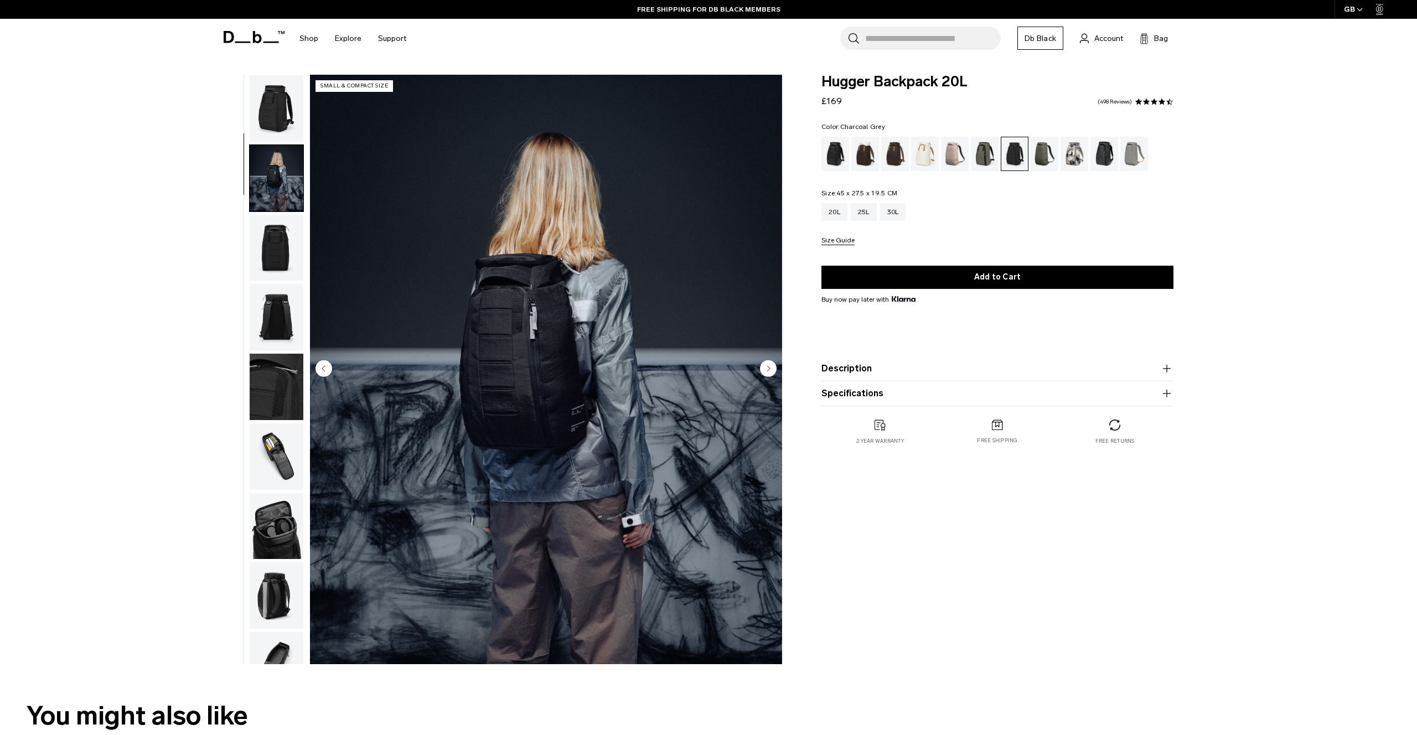
scroll to position [70, 0]
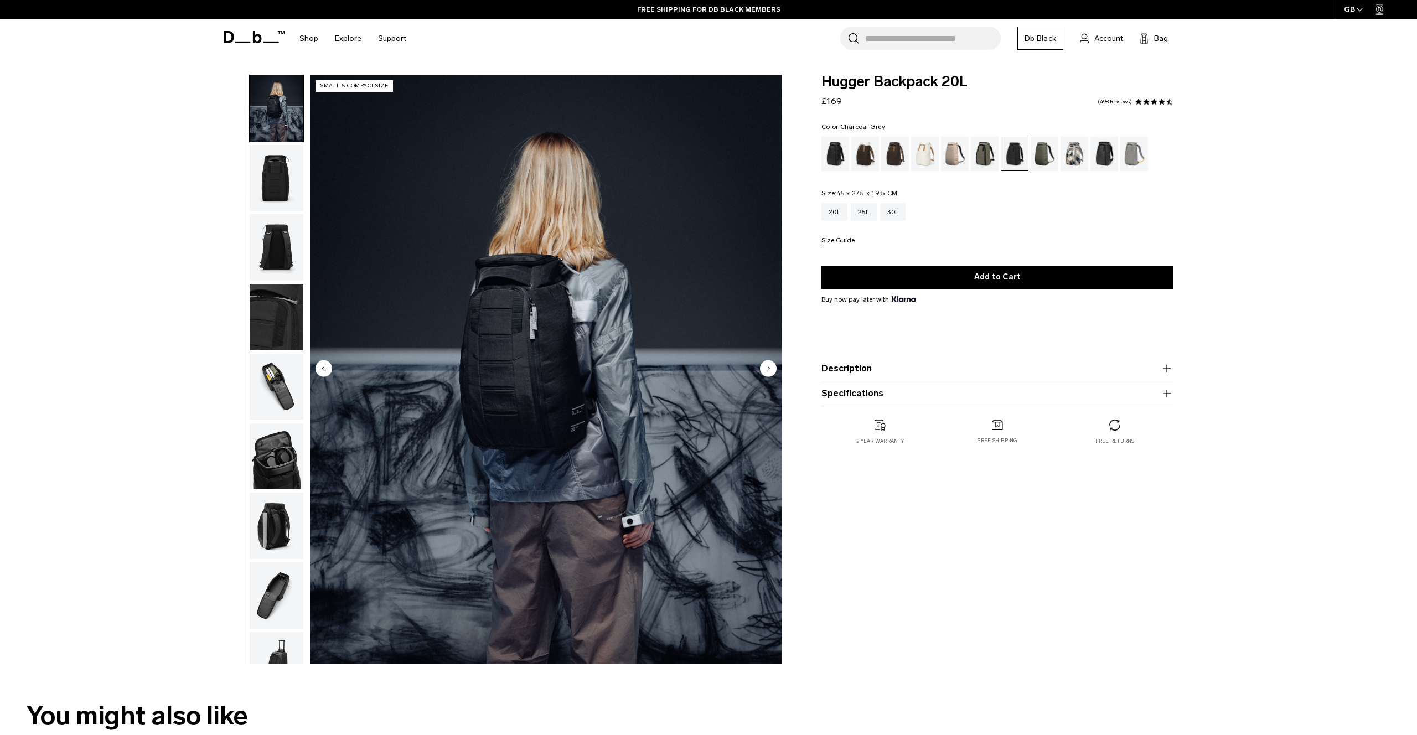
click at [275, 213] on ul at bounding box center [276, 370] width 55 height 590
click at [292, 249] on img "button" at bounding box center [277, 247] width 54 height 66
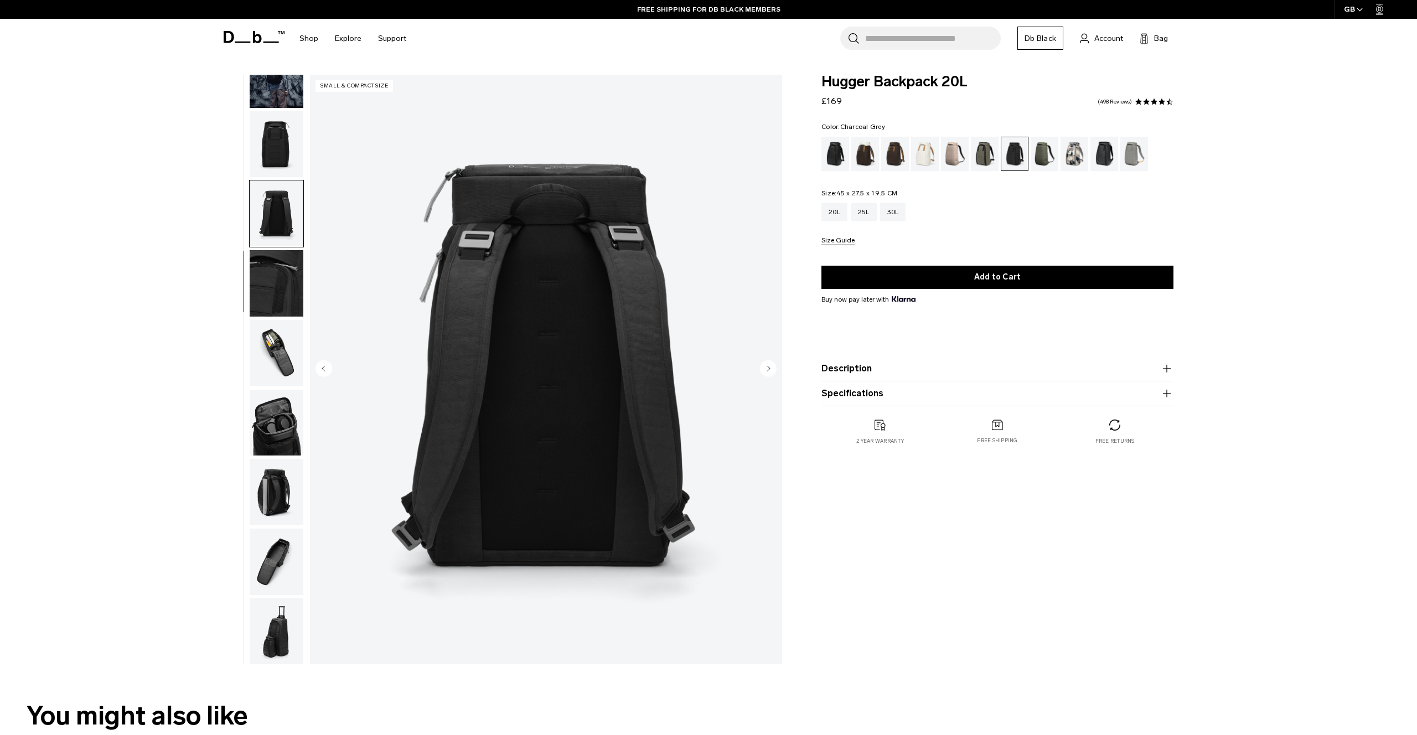
scroll to position [105, 0]
click at [1040, 151] on div "Moss Green" at bounding box center [1045, 154] width 28 height 34
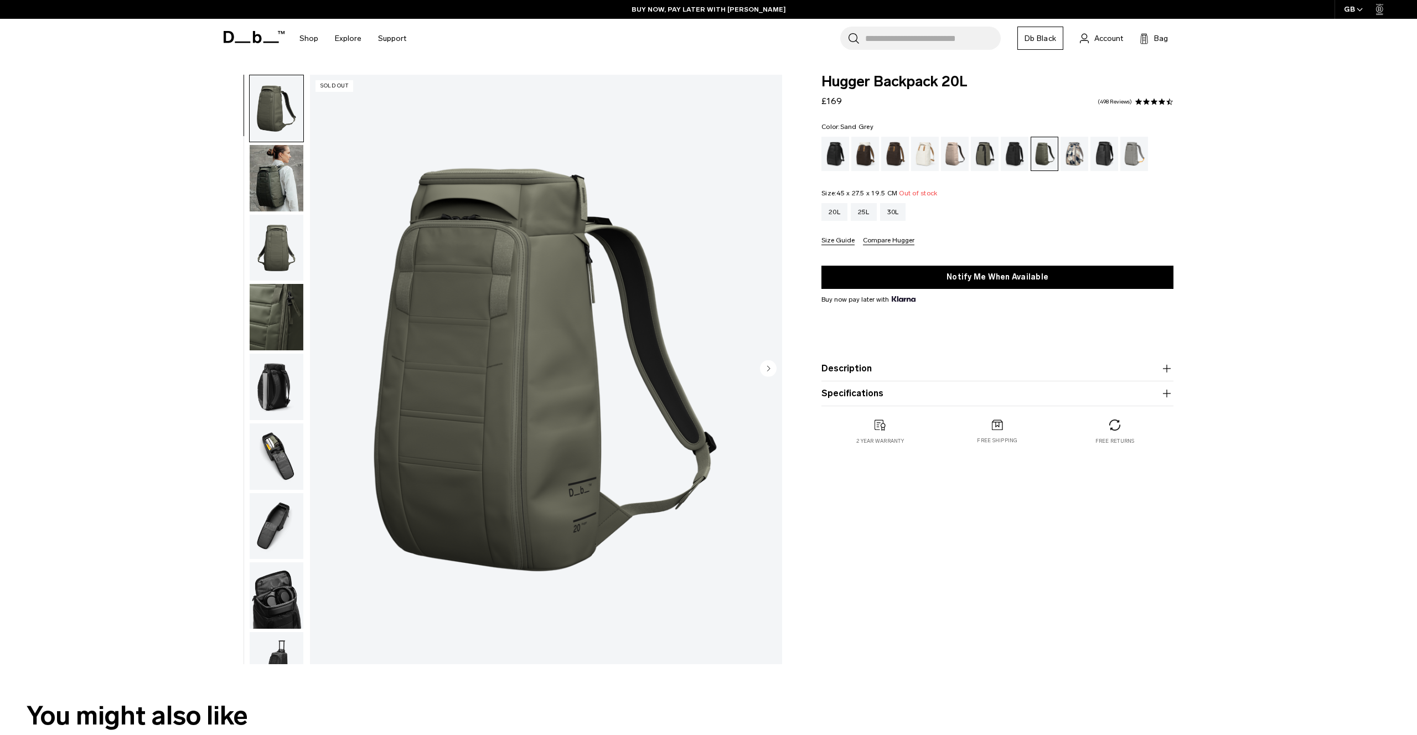
click at [1136, 157] on div "Sand Grey" at bounding box center [1135, 154] width 28 height 34
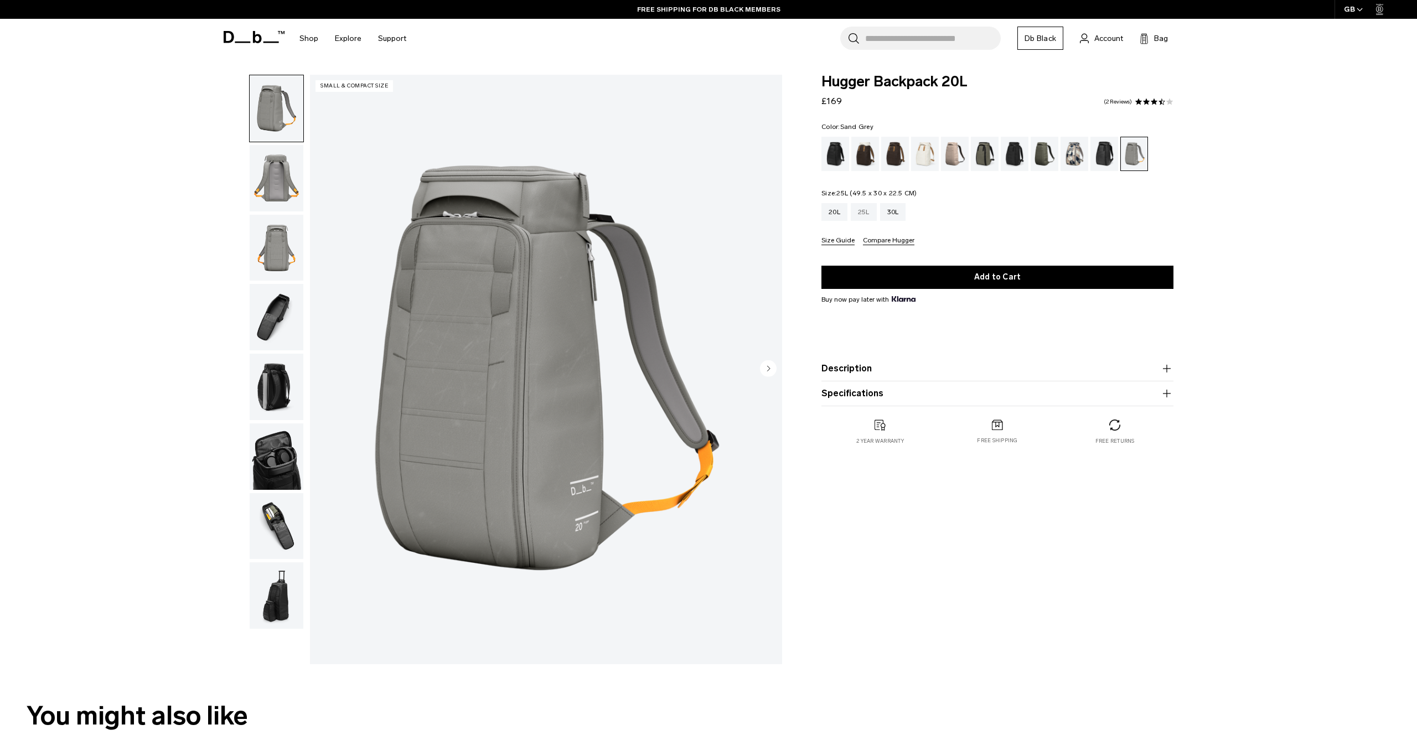
click at [869, 211] on div "25L" at bounding box center [864, 212] width 26 height 18
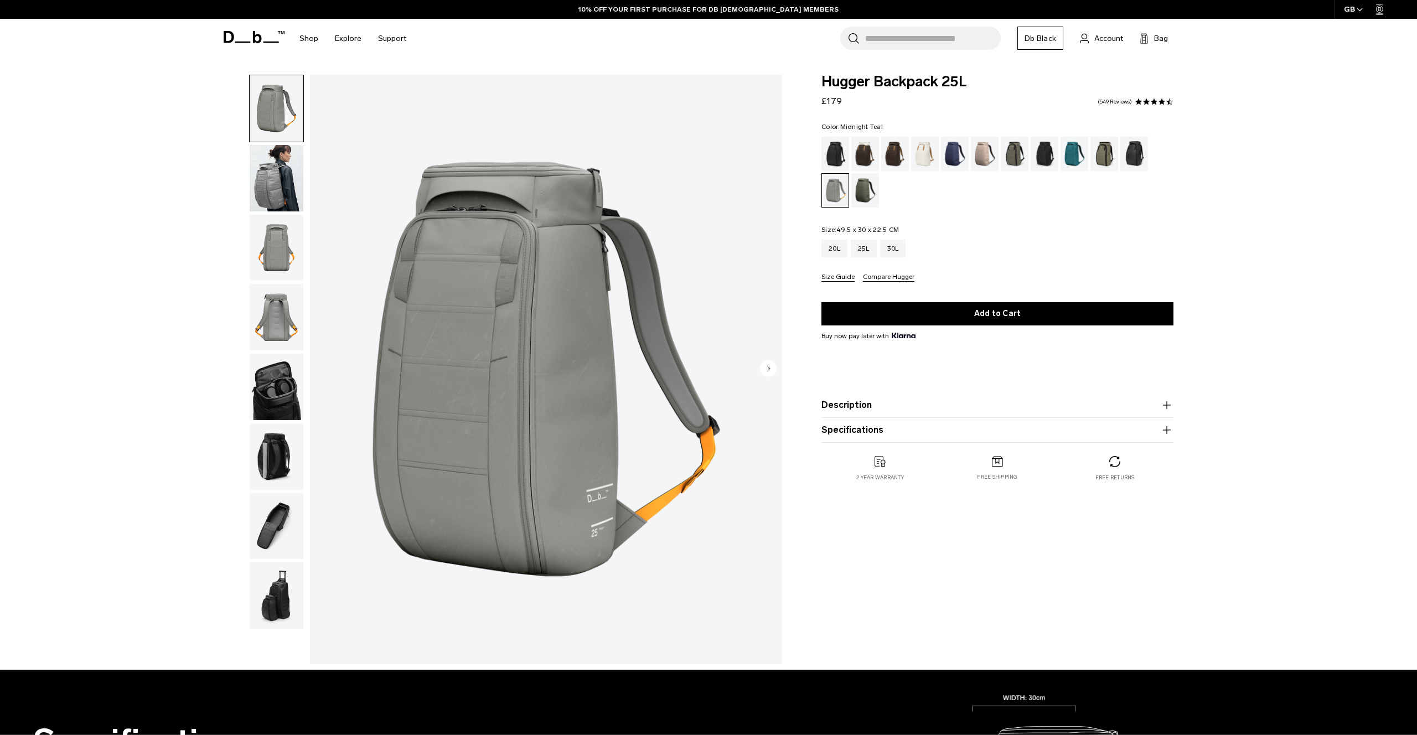
click at [1076, 154] on div "Midnight Teal" at bounding box center [1075, 154] width 28 height 34
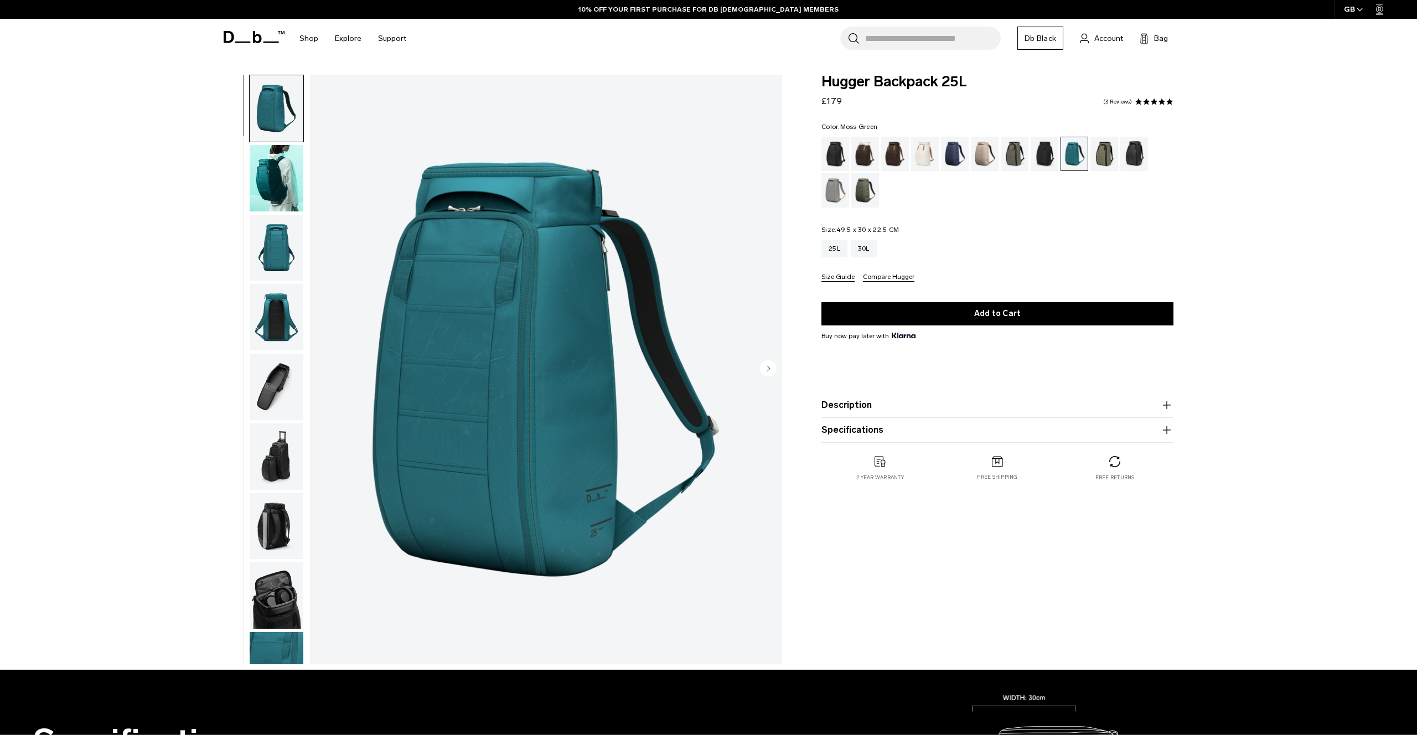
click at [868, 191] on div "Moss Green" at bounding box center [865, 190] width 28 height 34
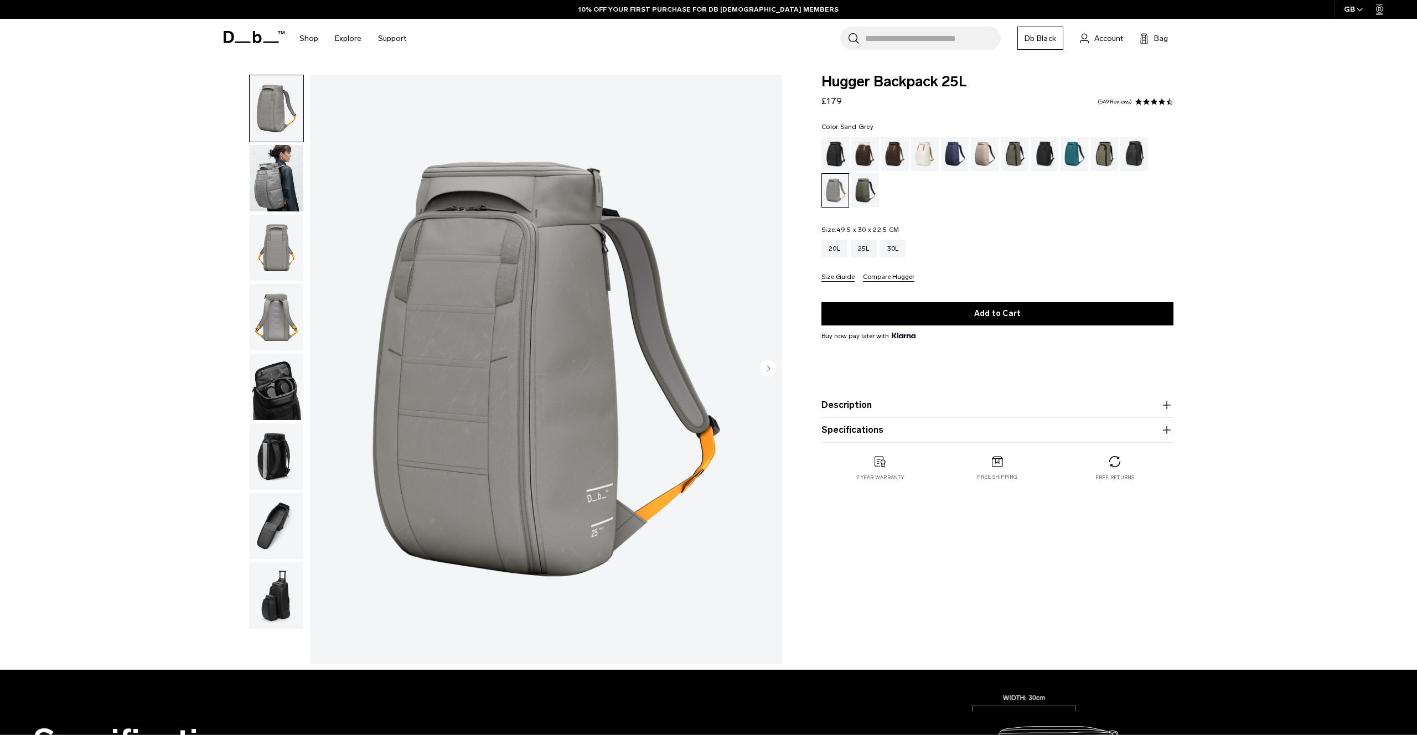
click at [272, 176] on img "button" at bounding box center [277, 178] width 54 height 66
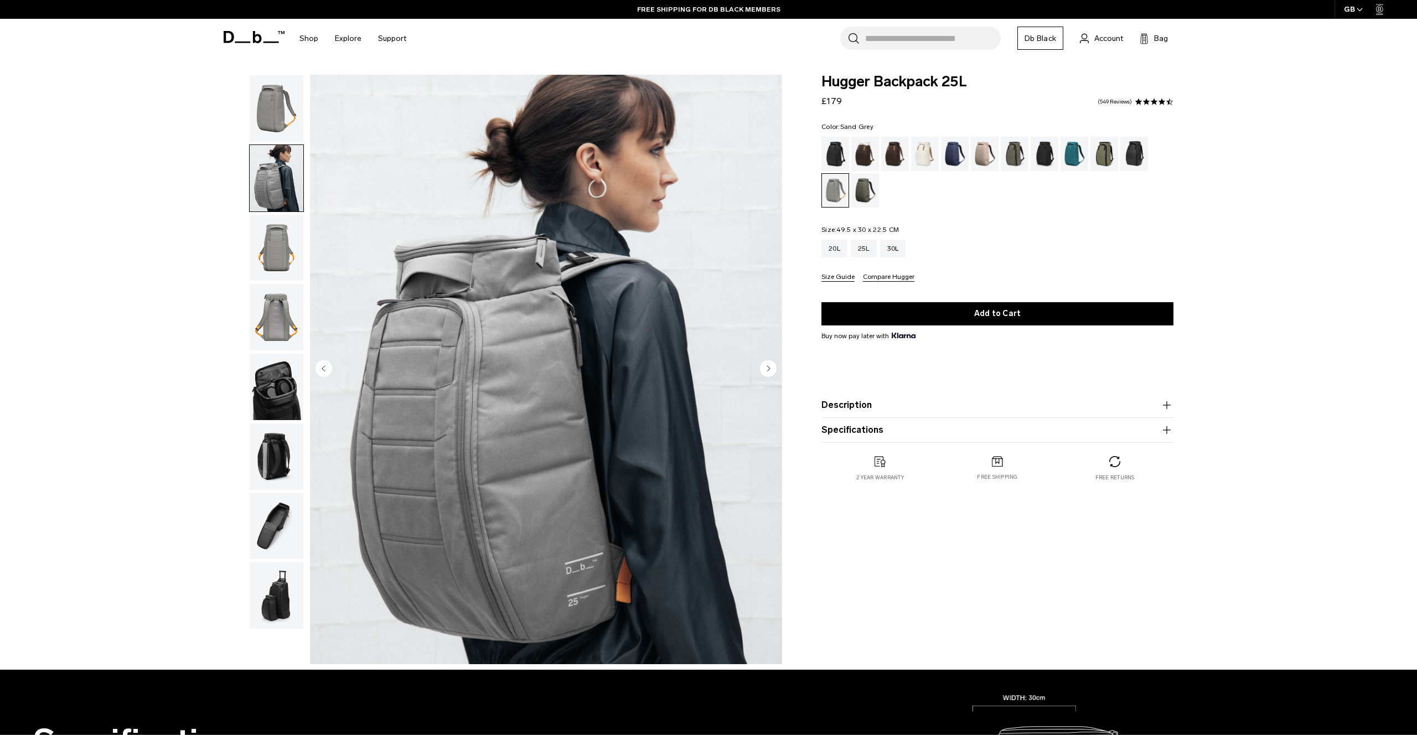
click at [275, 236] on img "button" at bounding box center [277, 248] width 54 height 66
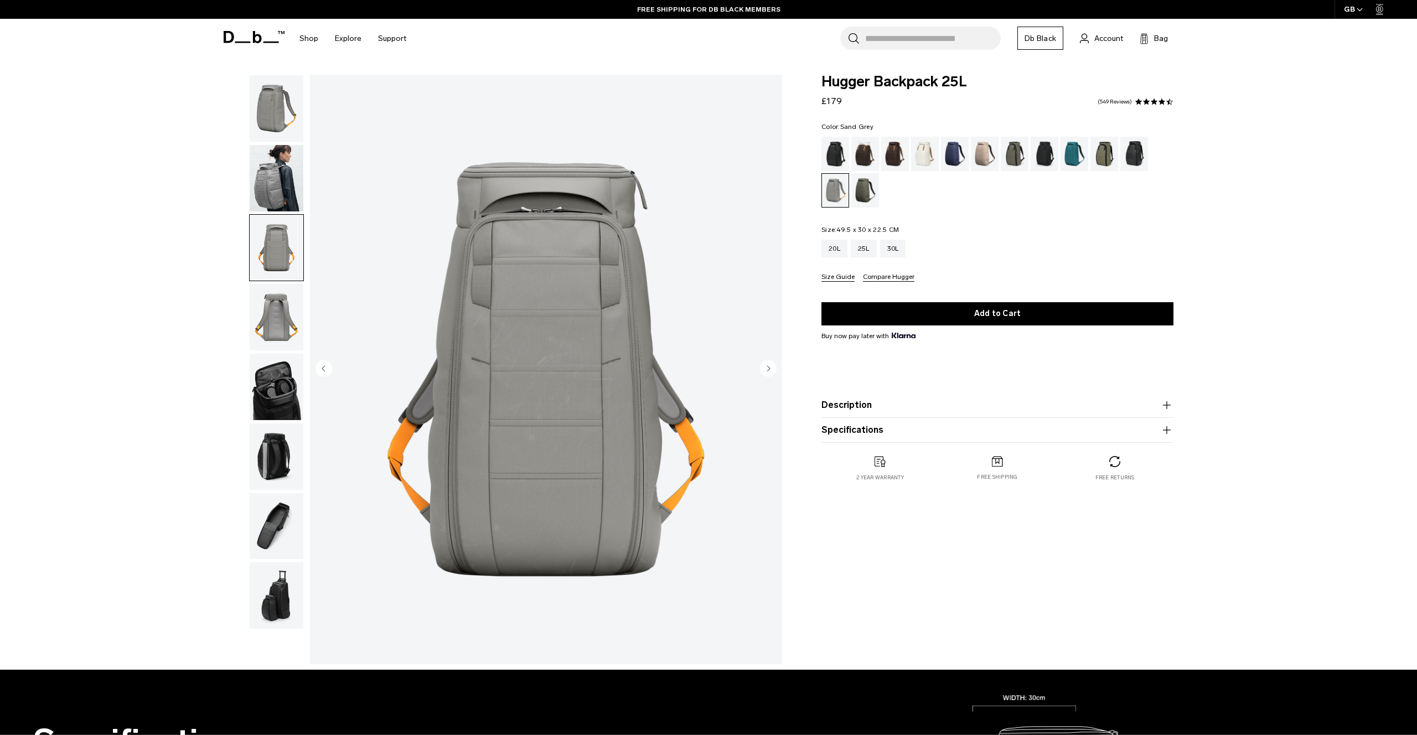
click at [276, 340] on img "button" at bounding box center [277, 317] width 54 height 66
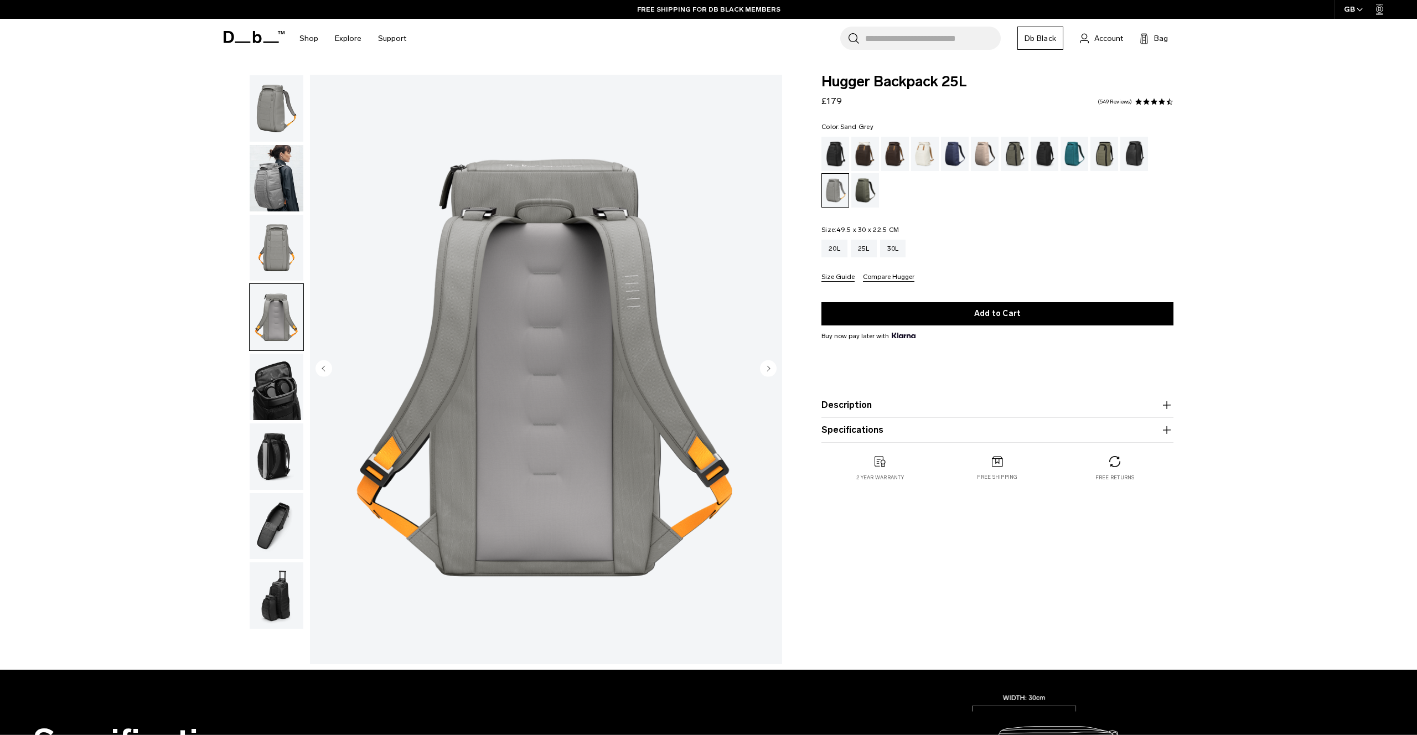
click at [276, 395] on img "button" at bounding box center [277, 387] width 54 height 66
